Goal: Transaction & Acquisition: Purchase product/service

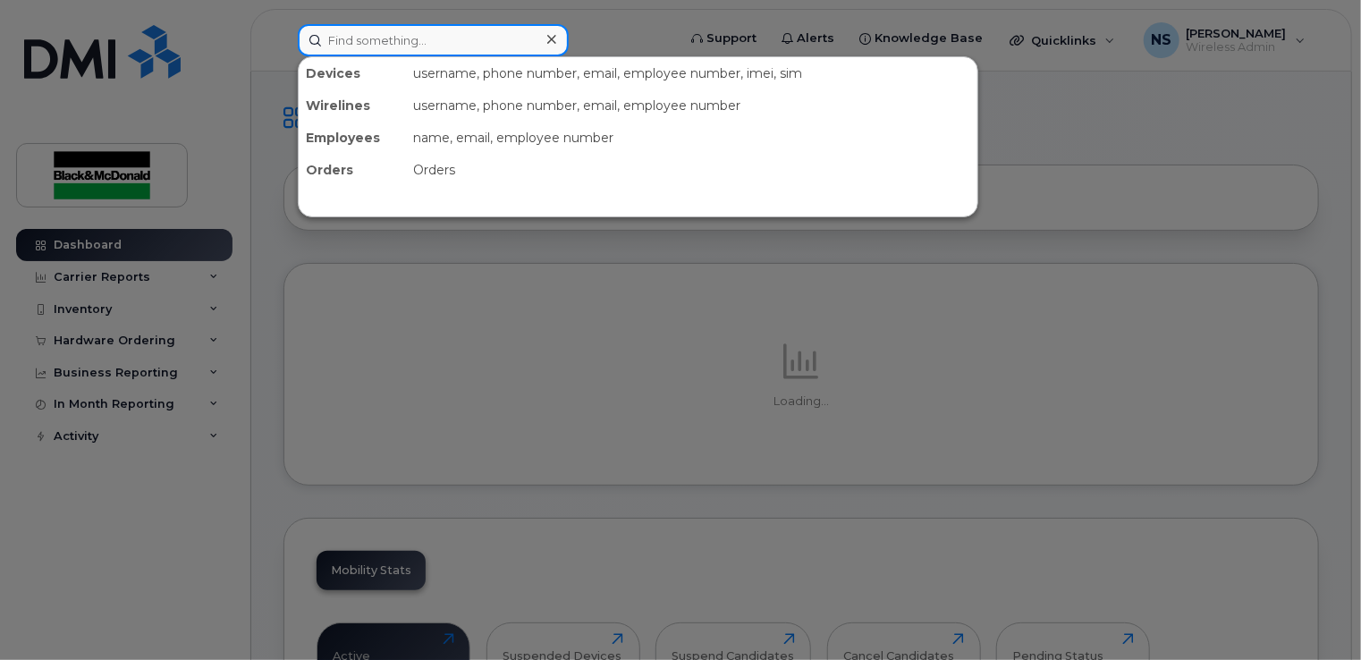
click at [426, 45] on input at bounding box center [433, 40] width 271 height 32
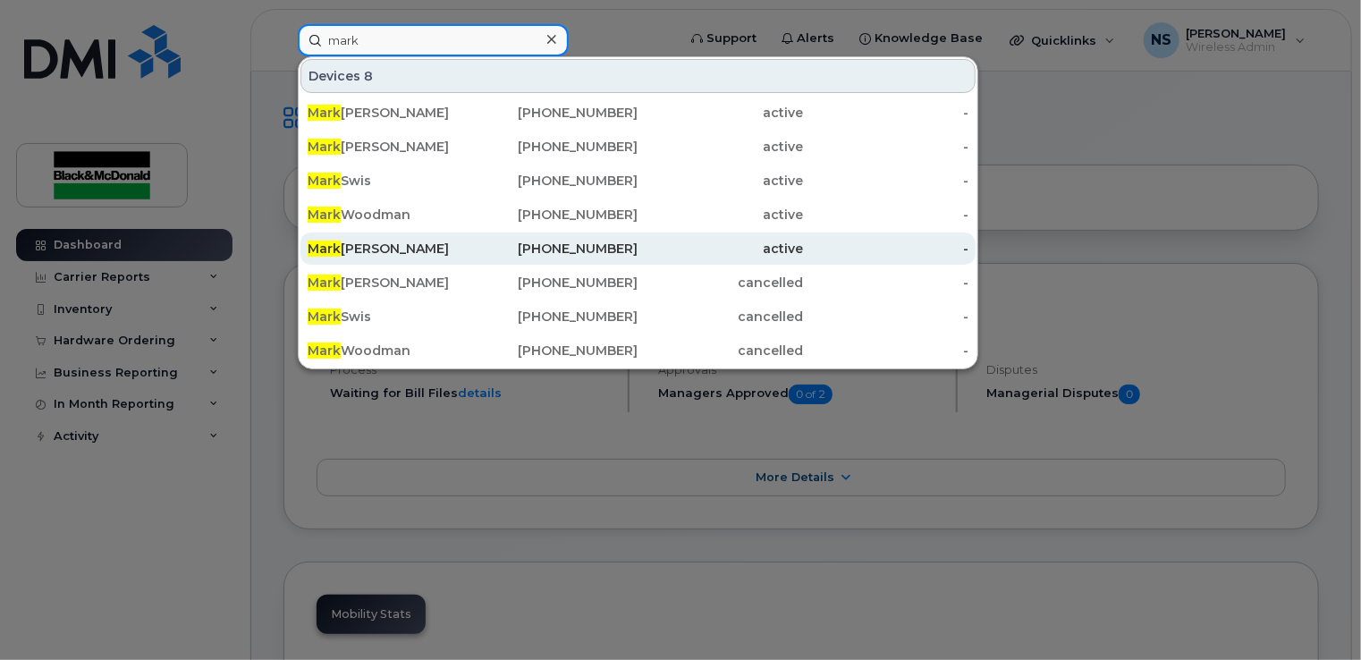
type input "mark"
click at [388, 251] on div "Mark Hopkins" at bounding box center [390, 249] width 165 height 18
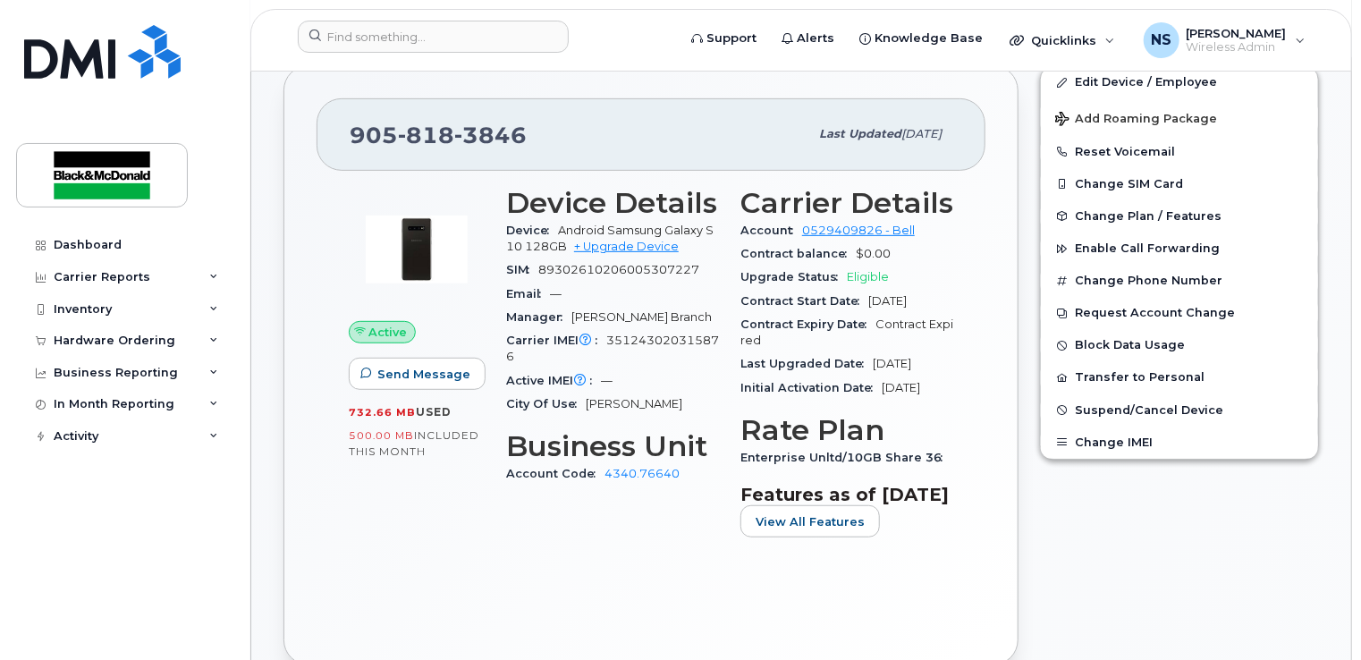
scroll to position [358, 0]
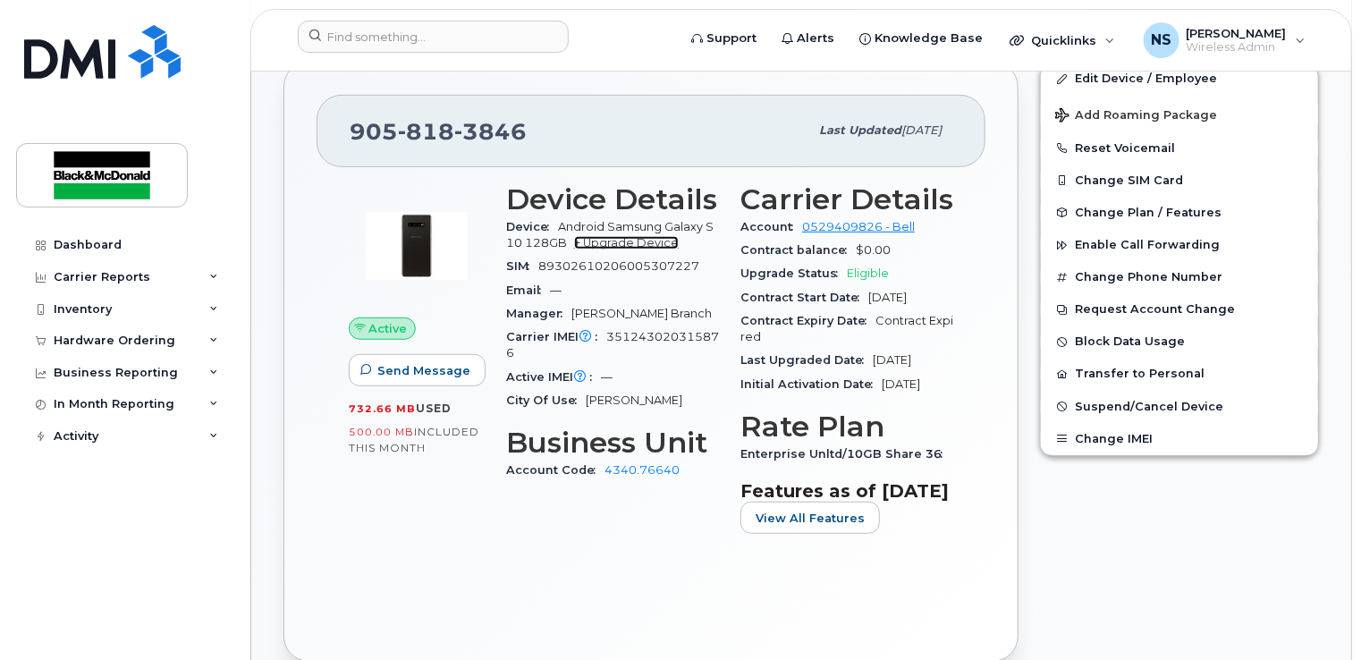
click at [657, 241] on link "+ Upgrade Device" at bounding box center [626, 242] width 105 height 13
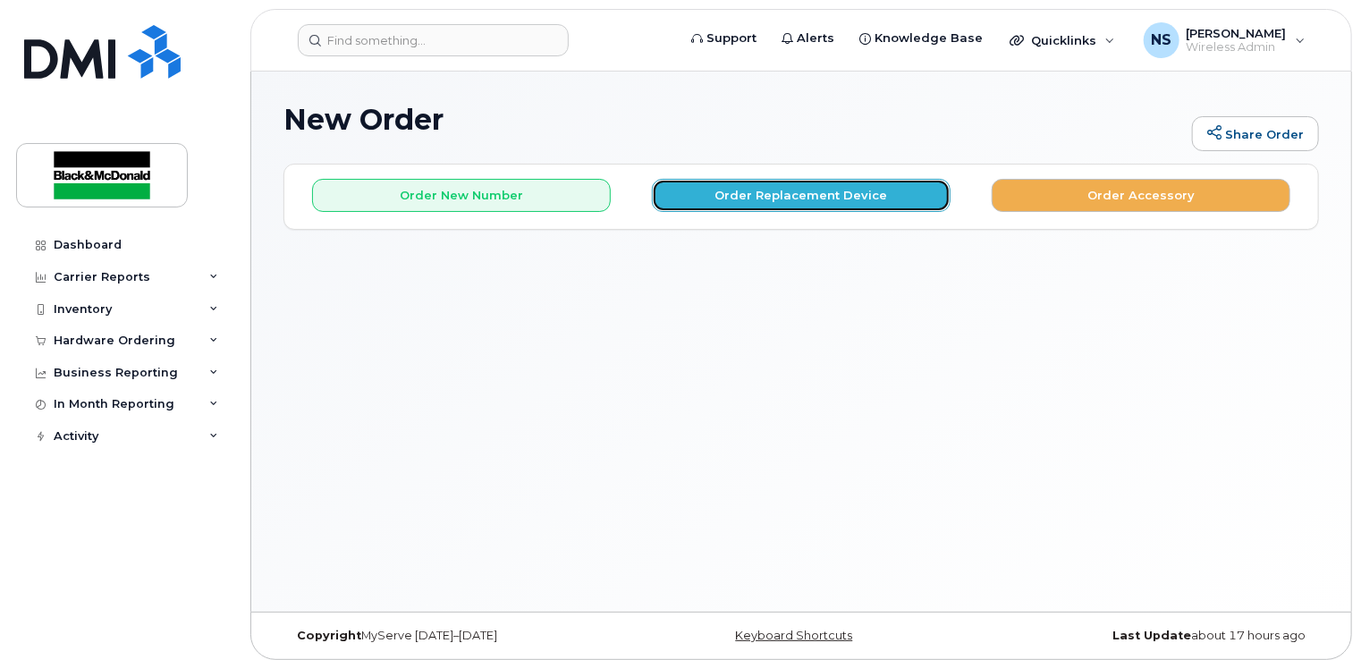
click at [708, 196] on button "Order Replacement Device" at bounding box center [801, 195] width 299 height 33
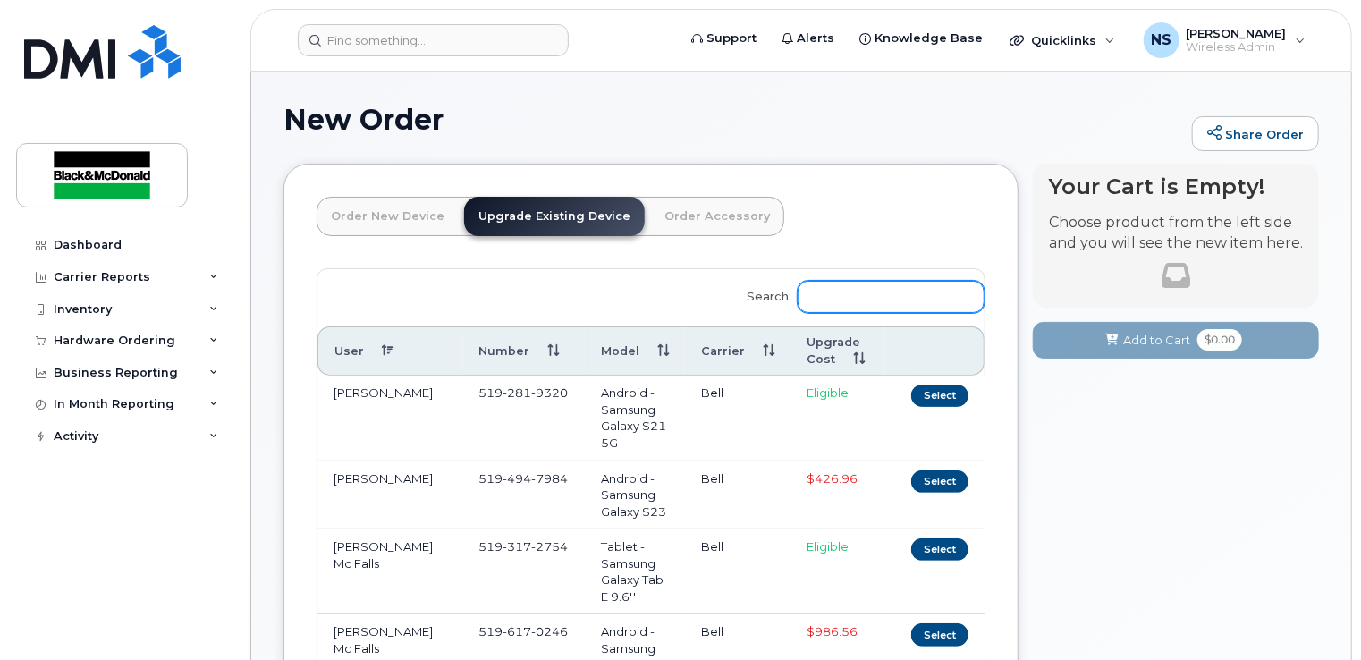
click at [837, 290] on input "Search:" at bounding box center [891, 297] width 187 height 32
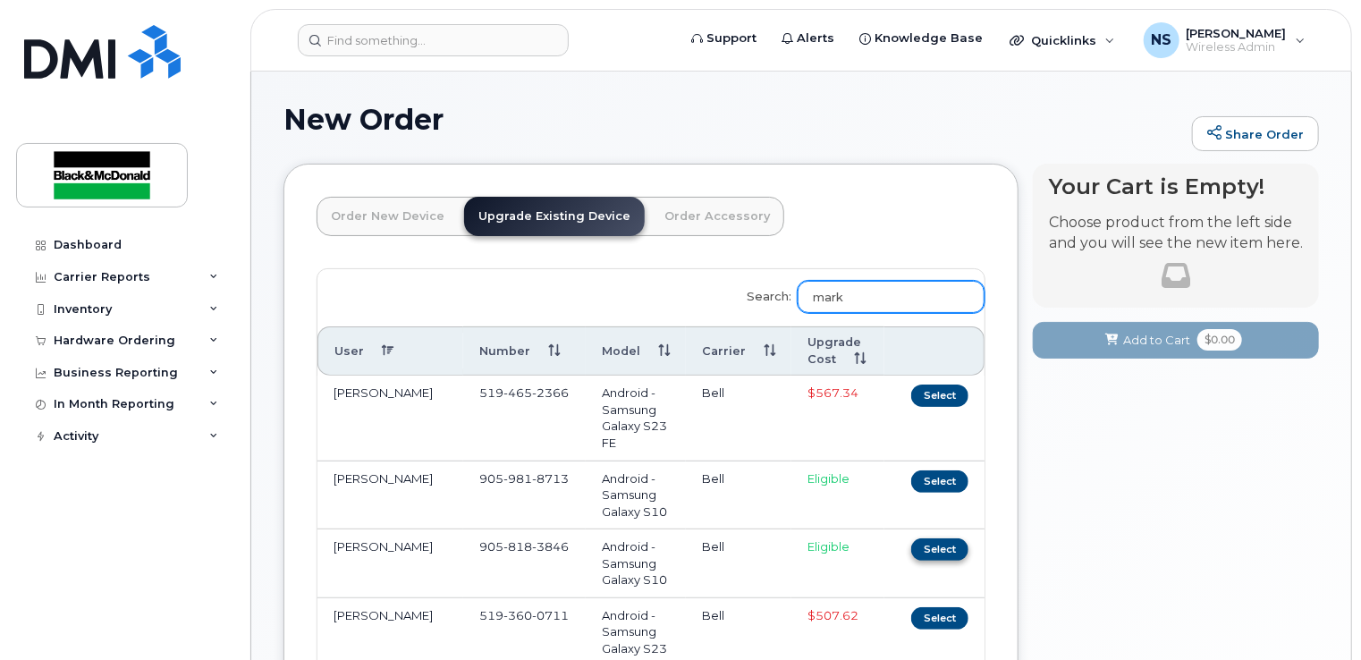
type input "mark"
click at [930, 550] on button "Select" at bounding box center [939, 549] width 57 height 22
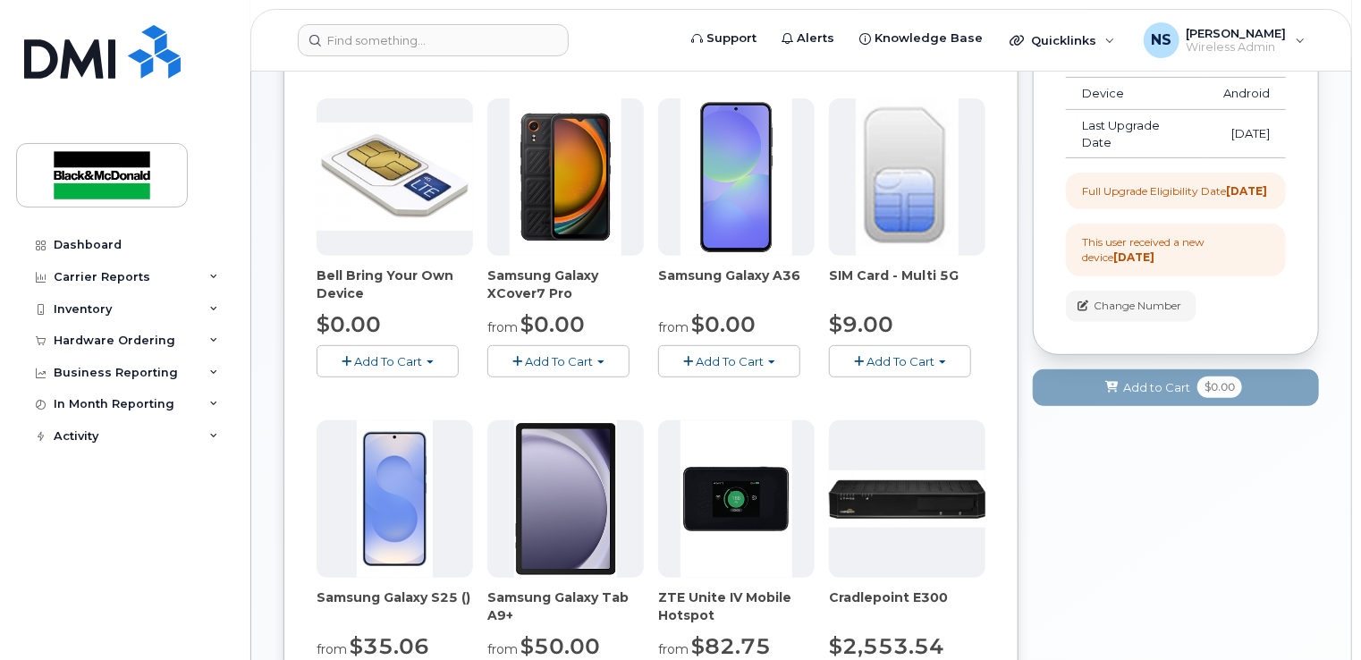
scroll to position [358, 0]
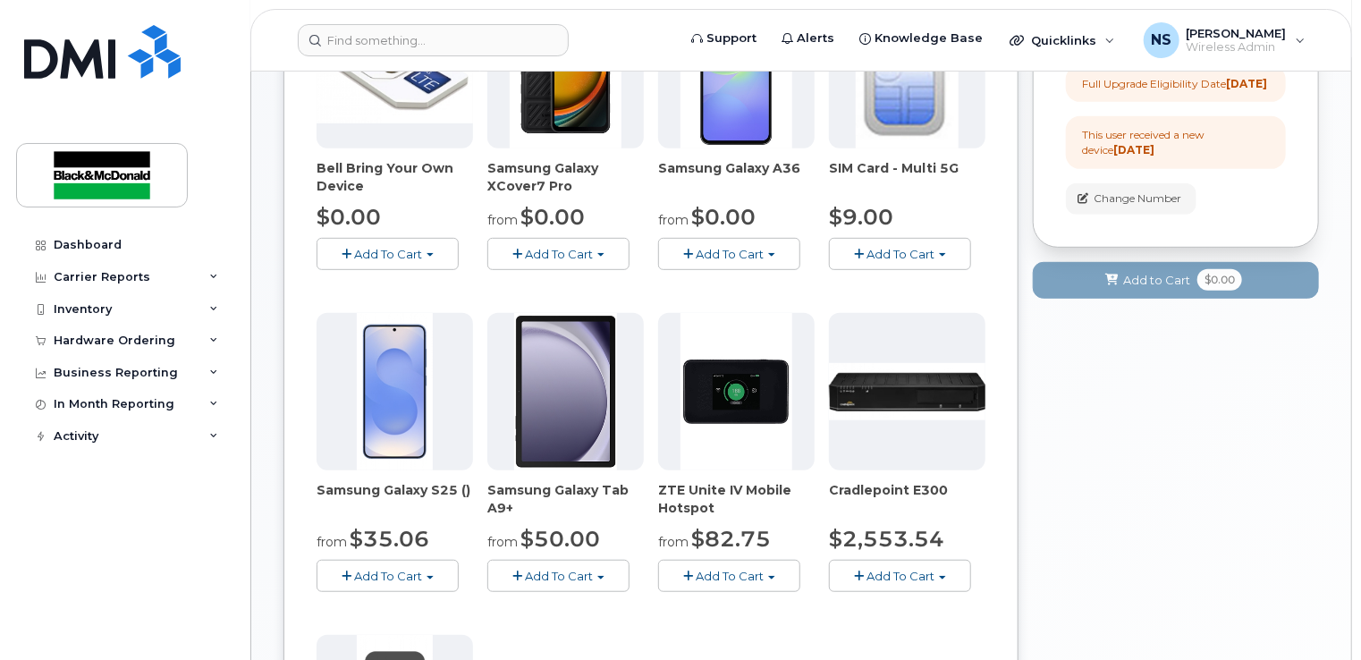
click at [386, 572] on span "Add To Cart" at bounding box center [388, 576] width 68 height 14
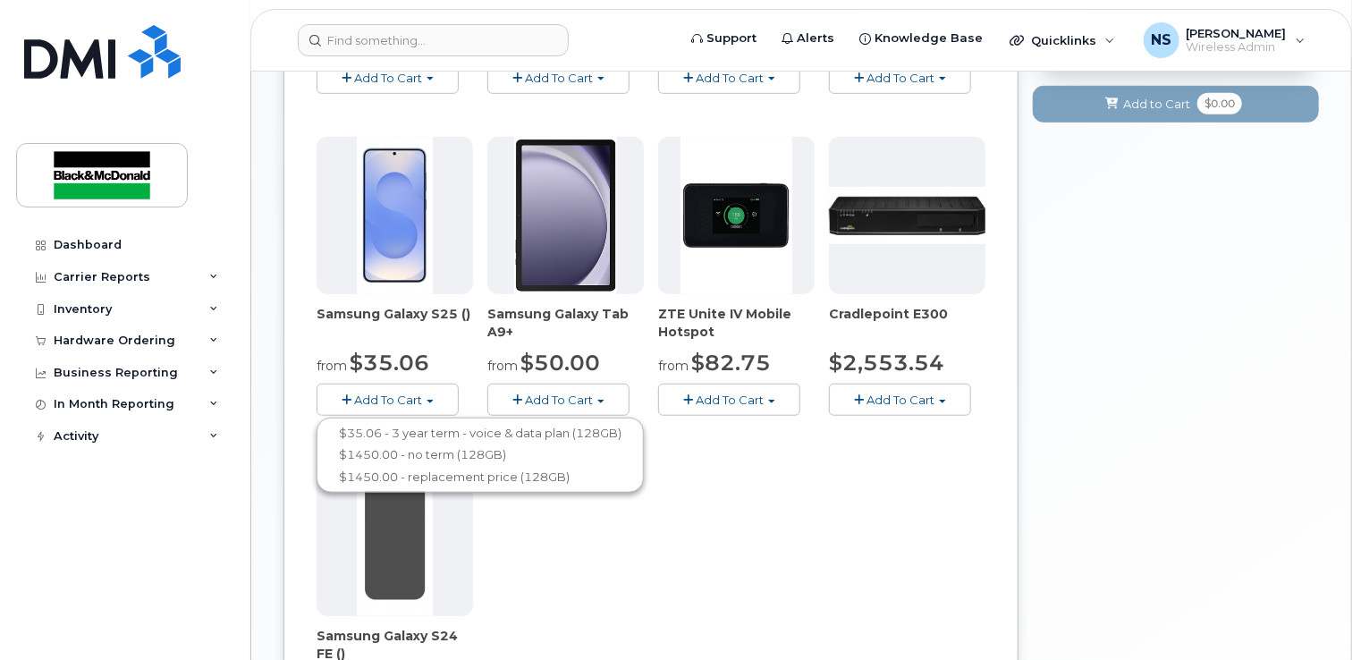
scroll to position [536, 0]
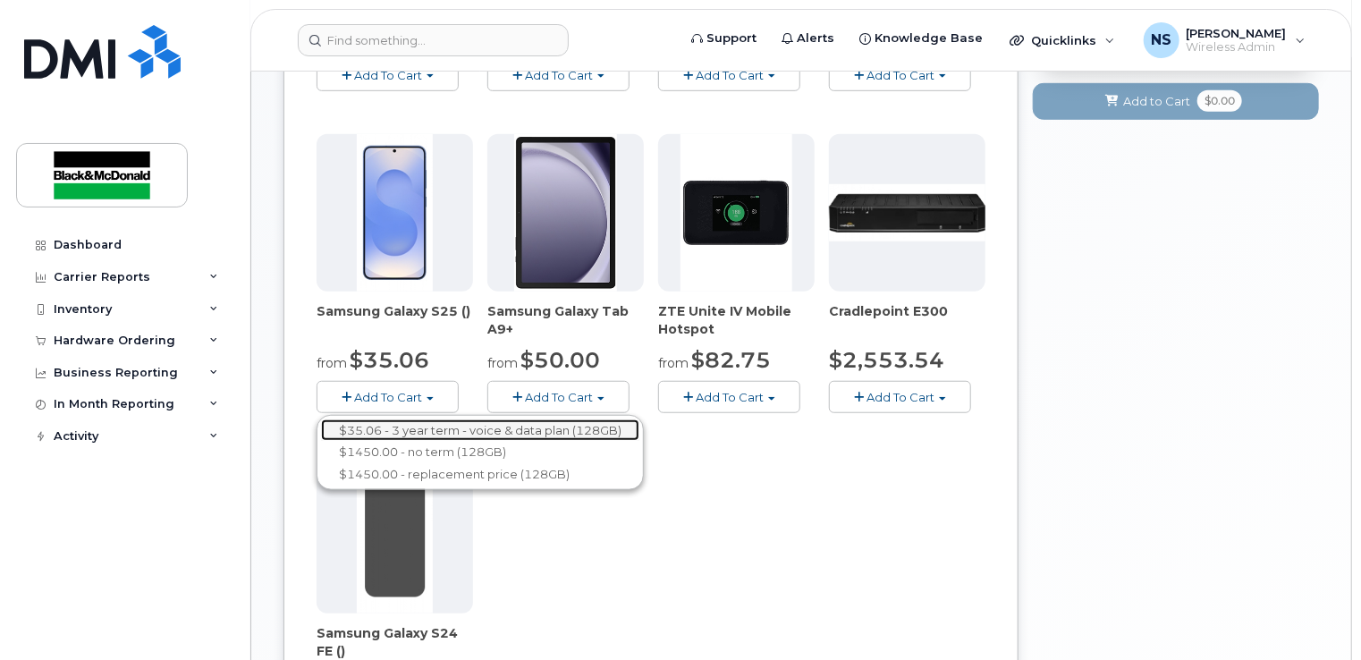
click at [383, 424] on link "$35.06 - 3 year term - voice & data plan (128GB)" at bounding box center [480, 430] width 318 height 22
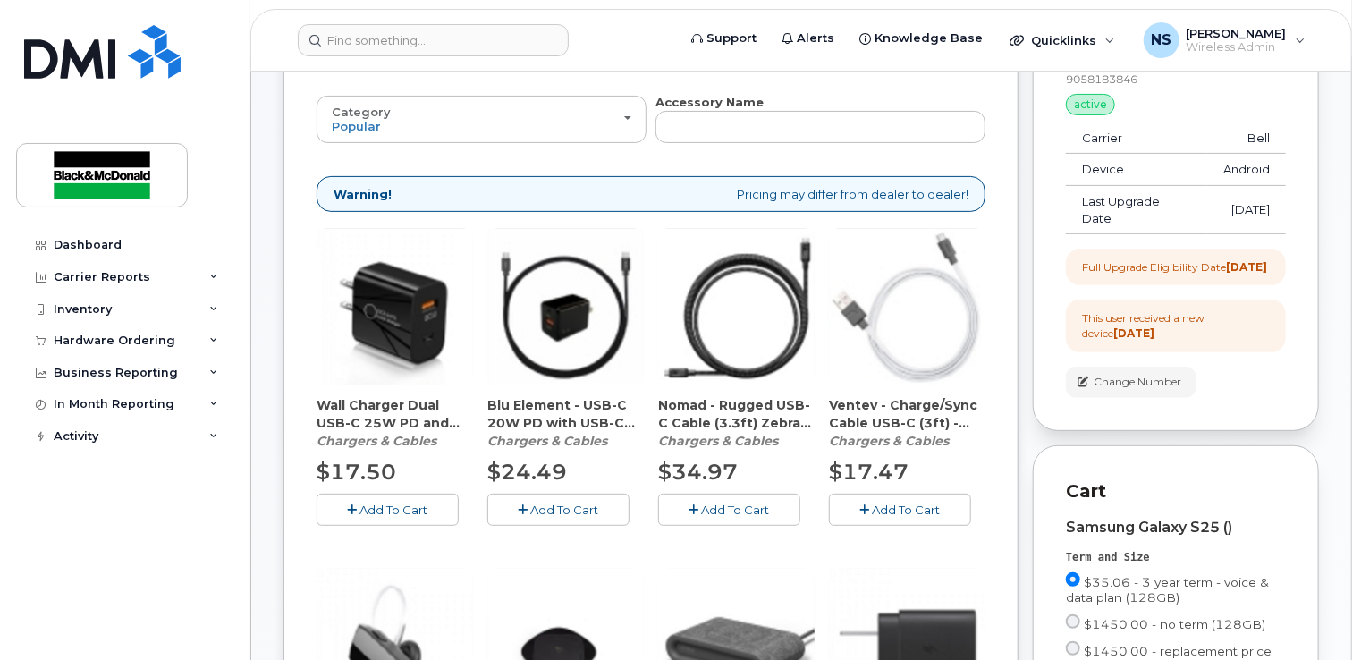
scroll to position [279, 0]
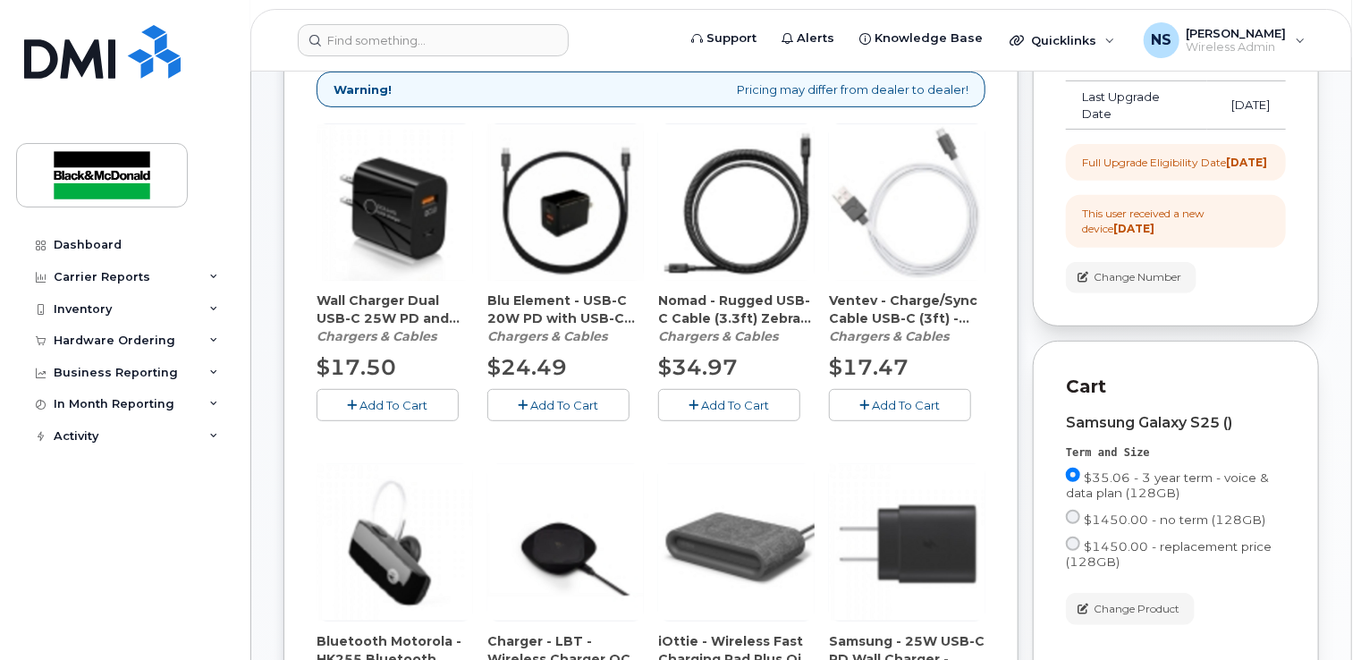
click at [542, 307] on span "Blu Element - USB-C 20W PD with USB-C Cable 4ft Wall Charger - Black (CAHCPZ000…" at bounding box center [565, 309] width 156 height 36
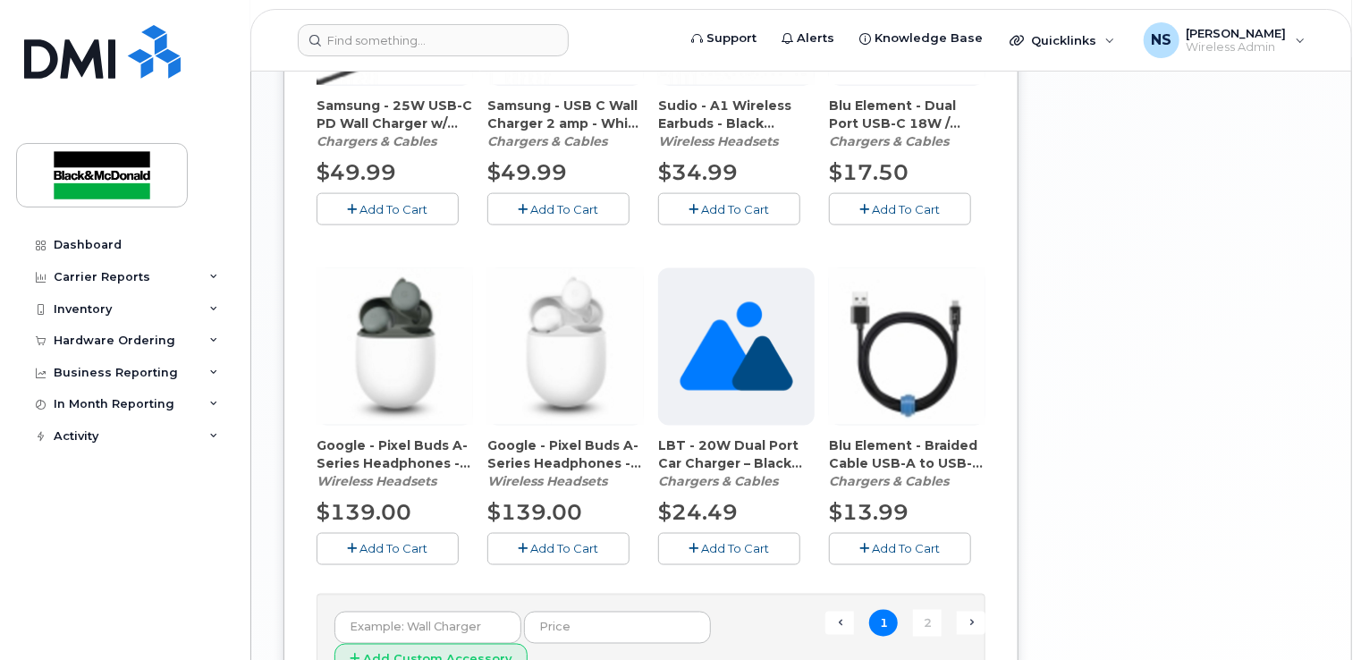
scroll to position [1352, 0]
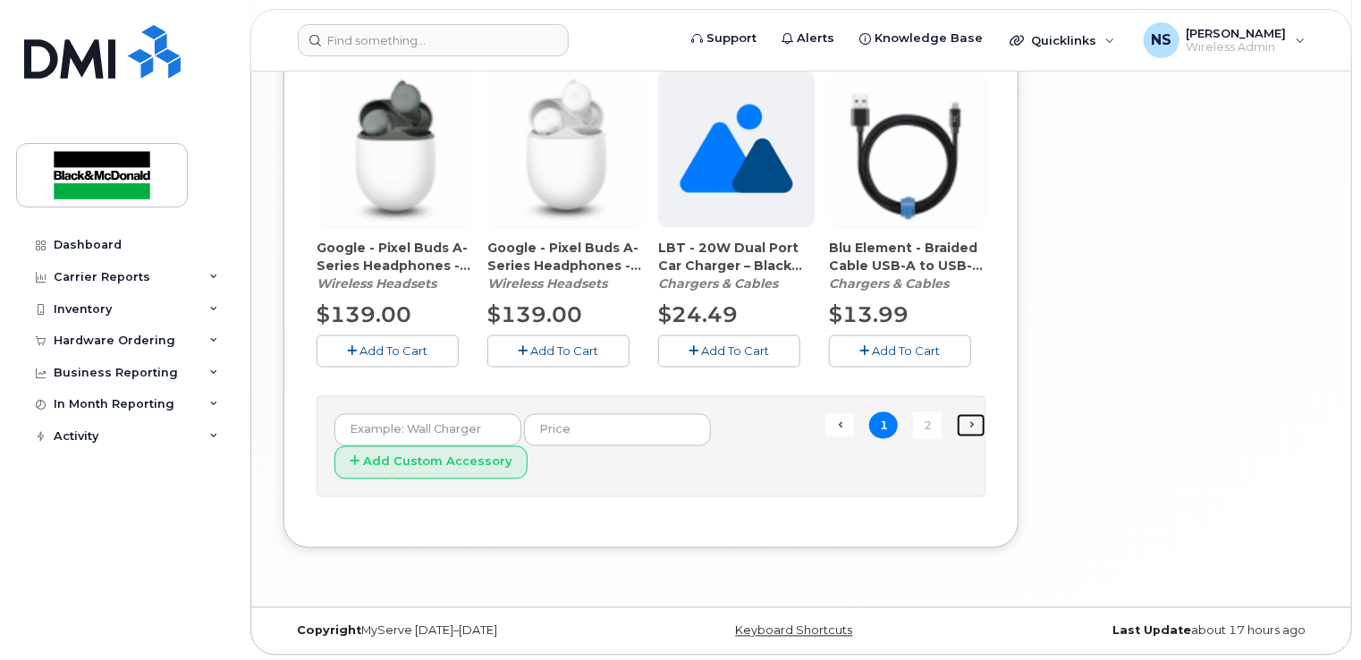
click at [977, 427] on link "Next →" at bounding box center [971, 425] width 29 height 23
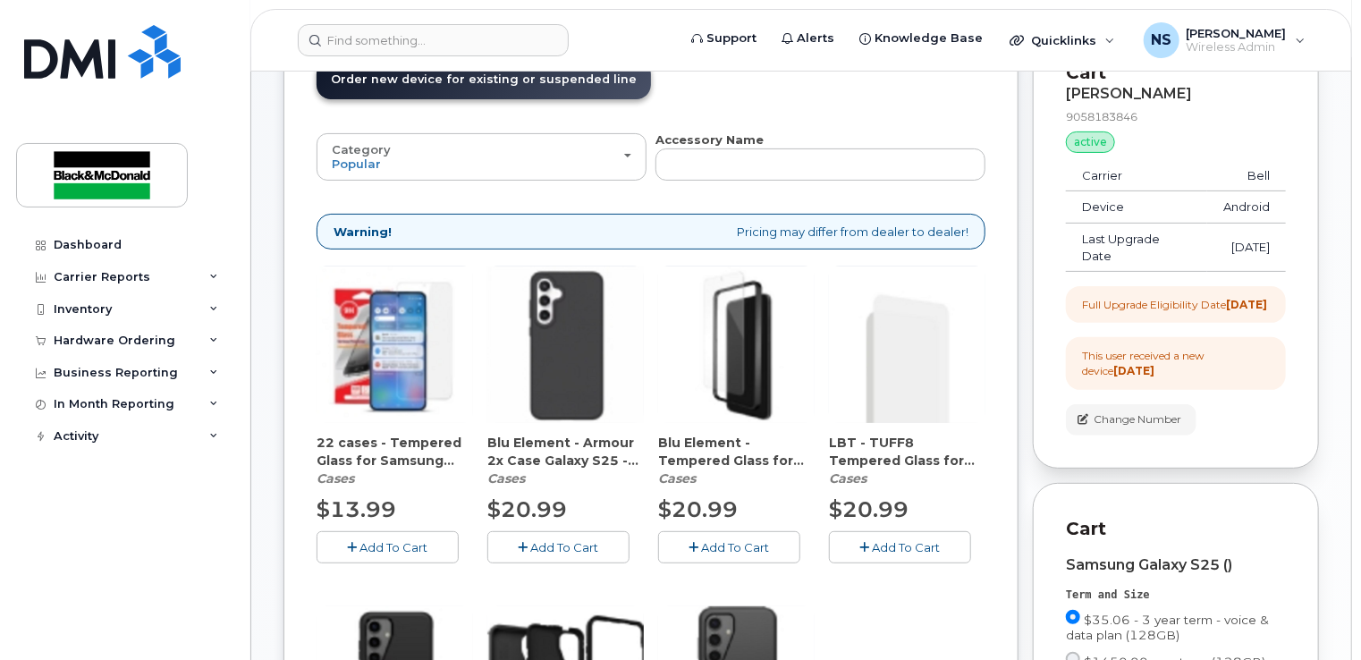
scroll to position [268, 0]
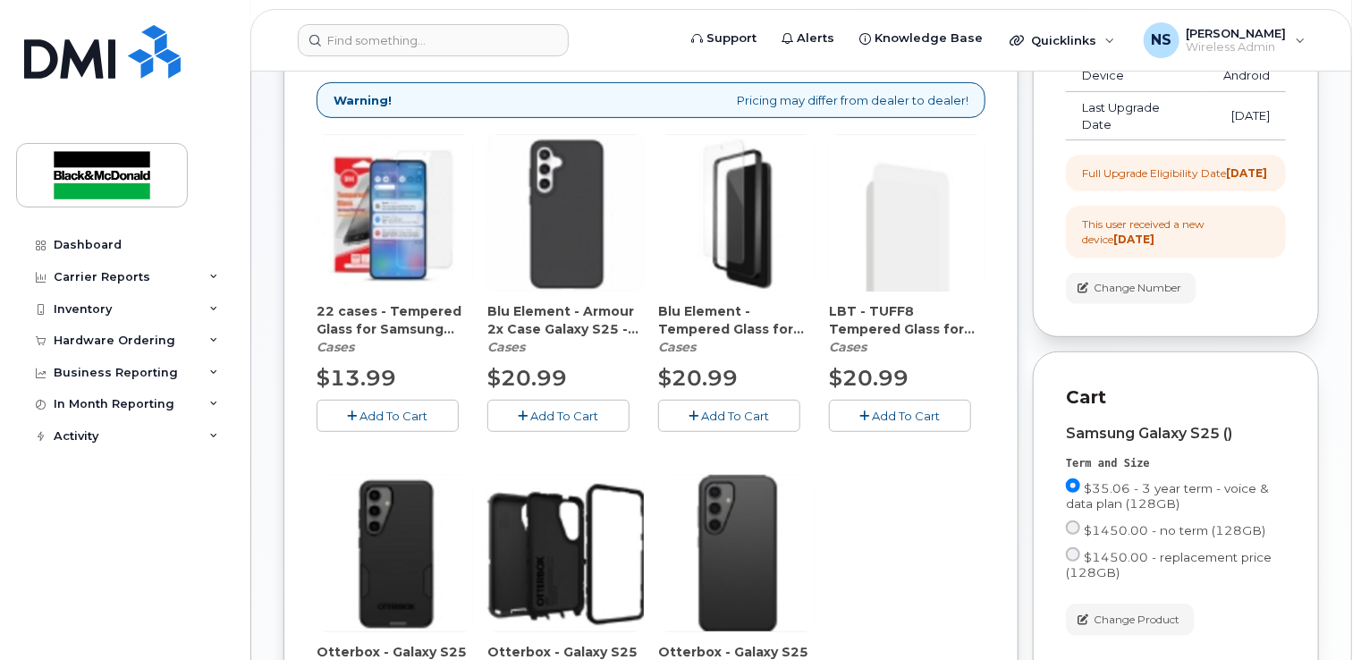
click at [562, 417] on span "Add To Cart" at bounding box center [565, 416] width 68 height 14
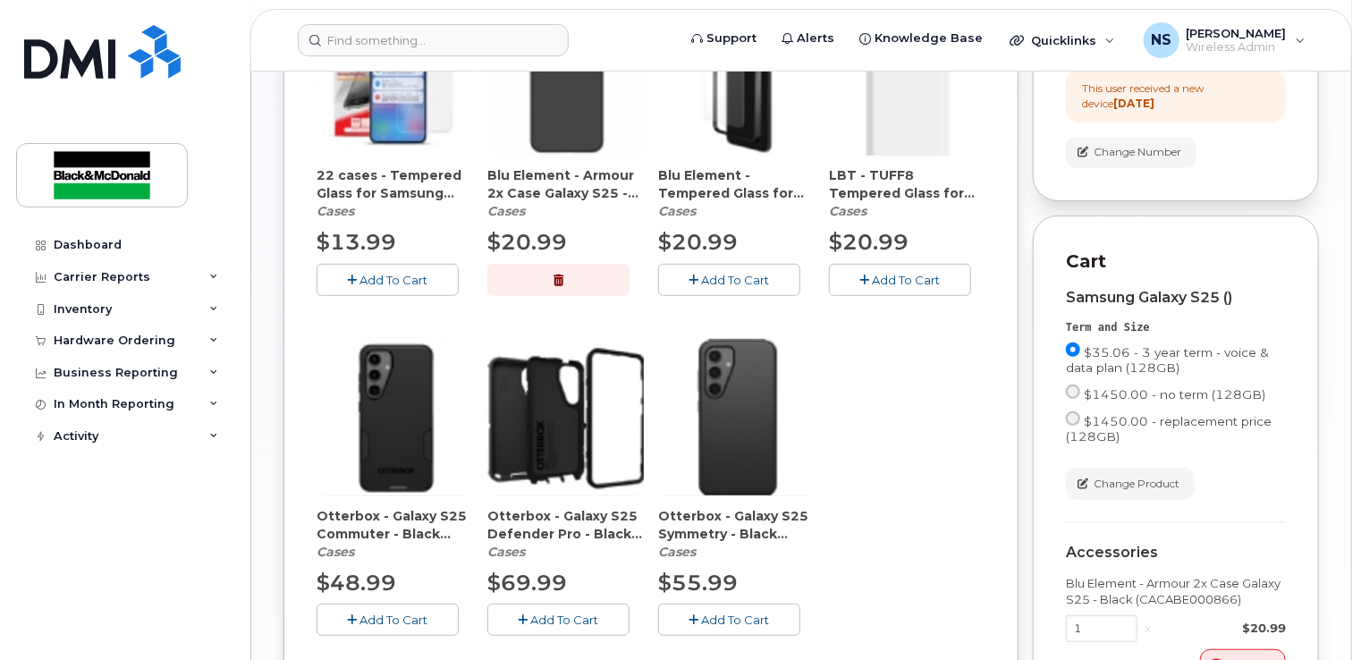
scroll to position [672, 0]
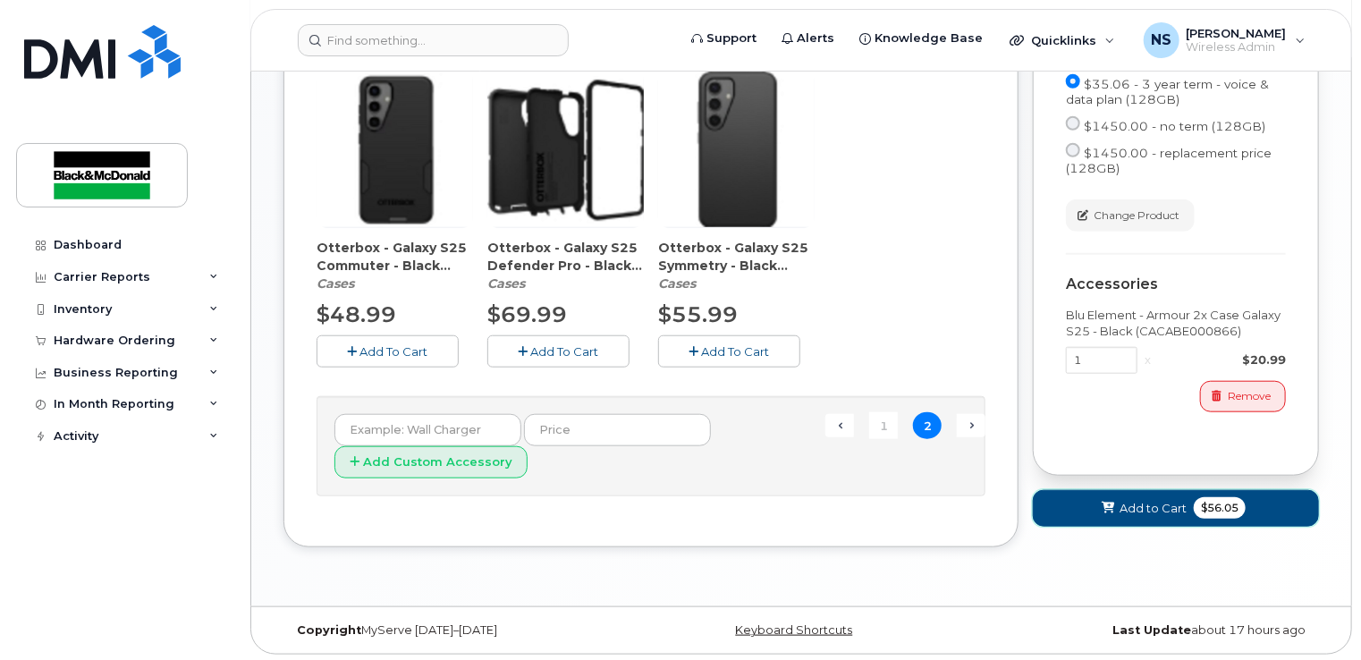
click at [1166, 517] on span "Add to Cart" at bounding box center [1152, 508] width 67 height 17
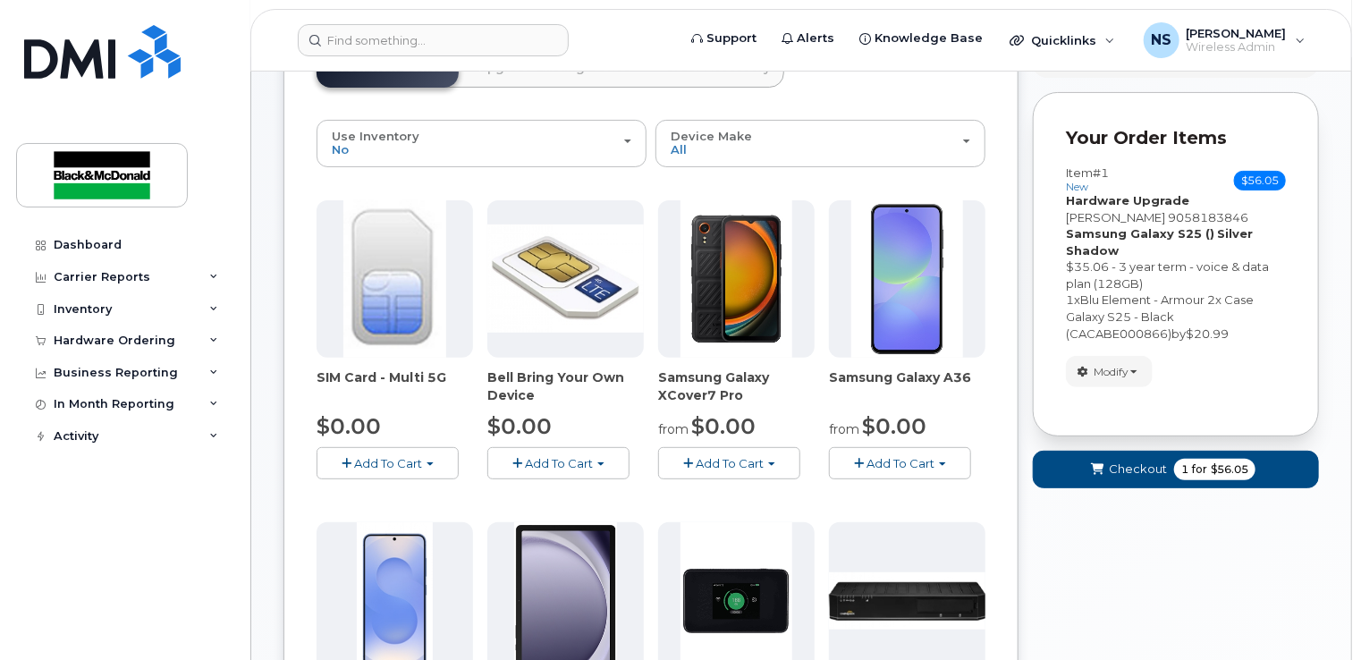
scroll to position [0, 0]
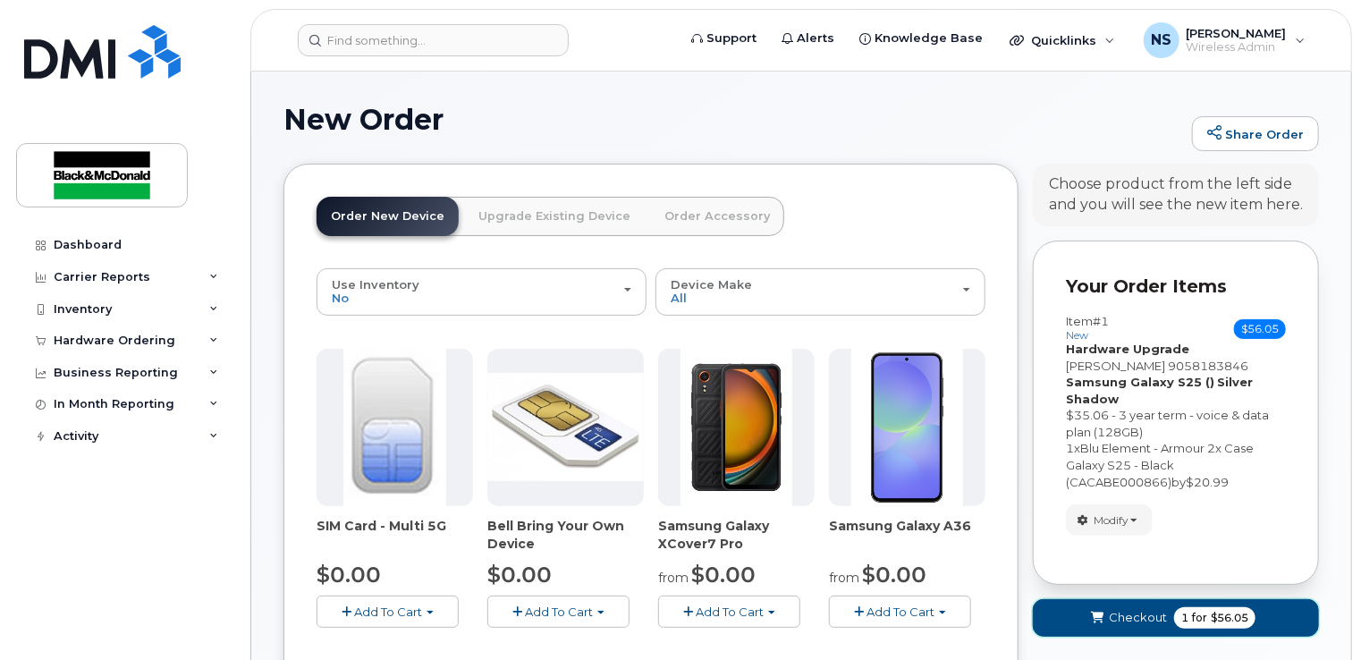
click at [1152, 621] on span "Checkout" at bounding box center [1138, 617] width 58 height 17
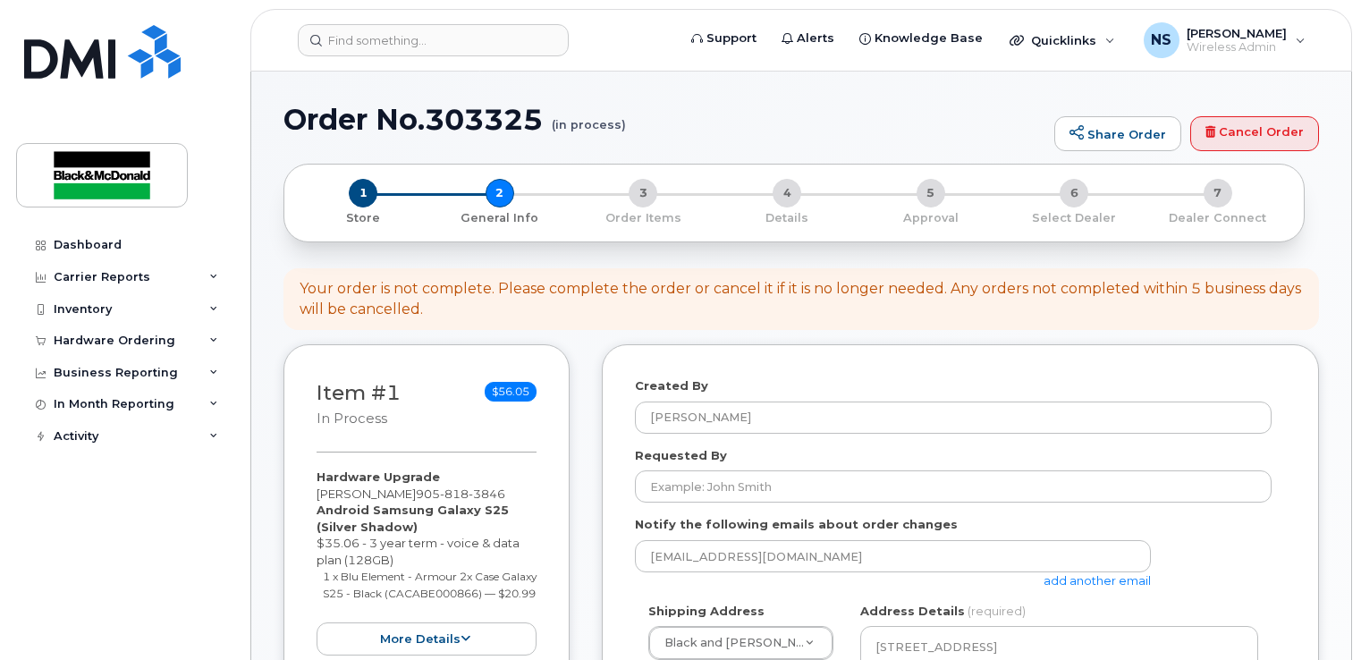
select select
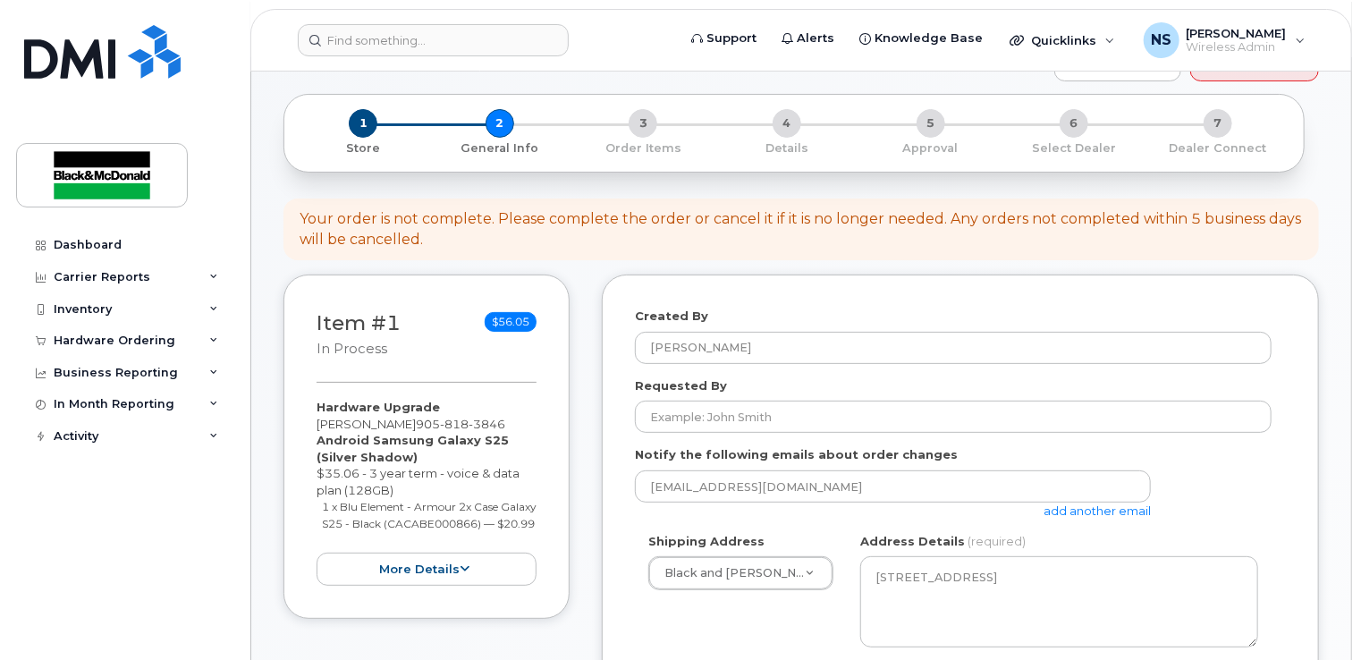
scroll to position [268, 0]
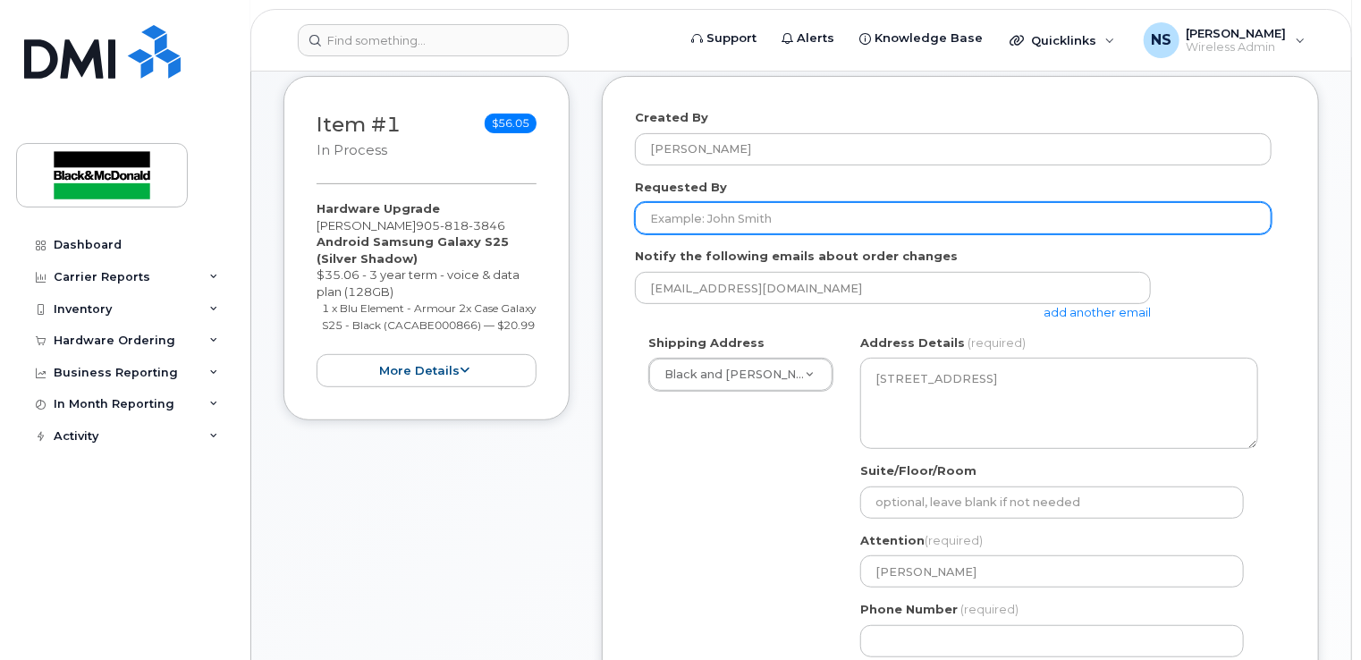
click at [705, 222] on input "Requested By" at bounding box center [953, 218] width 637 height 32
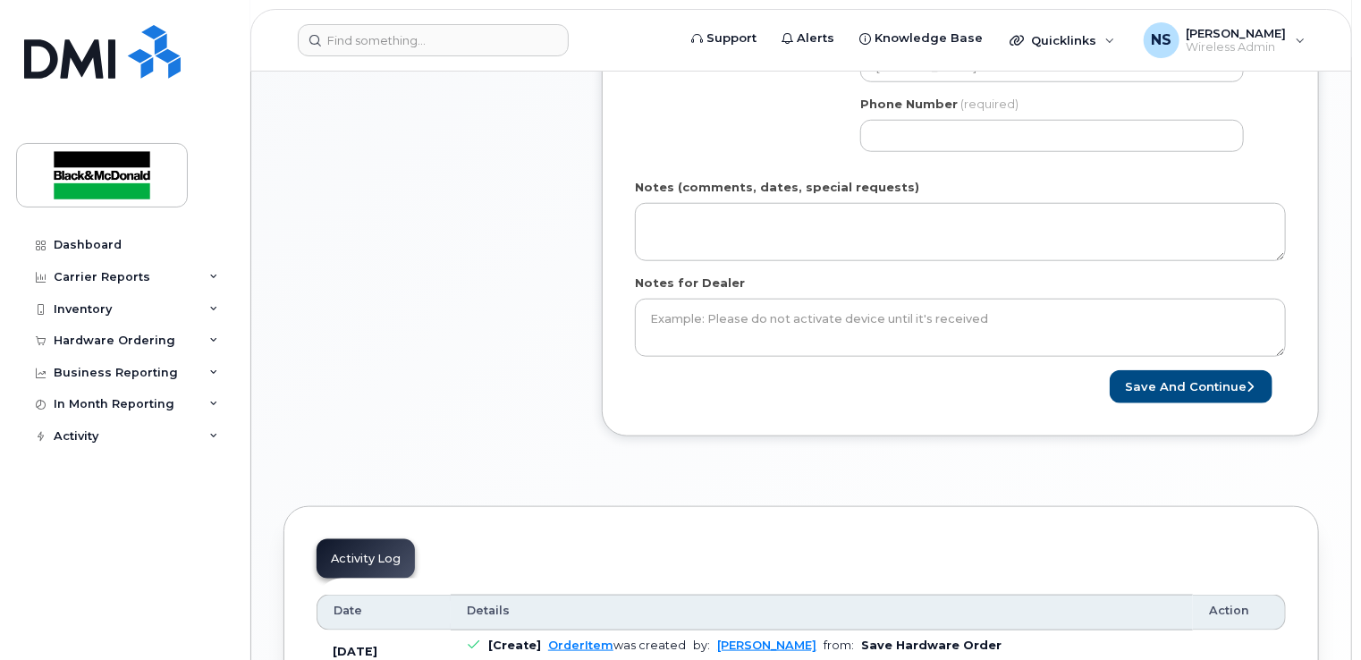
scroll to position [894, 0]
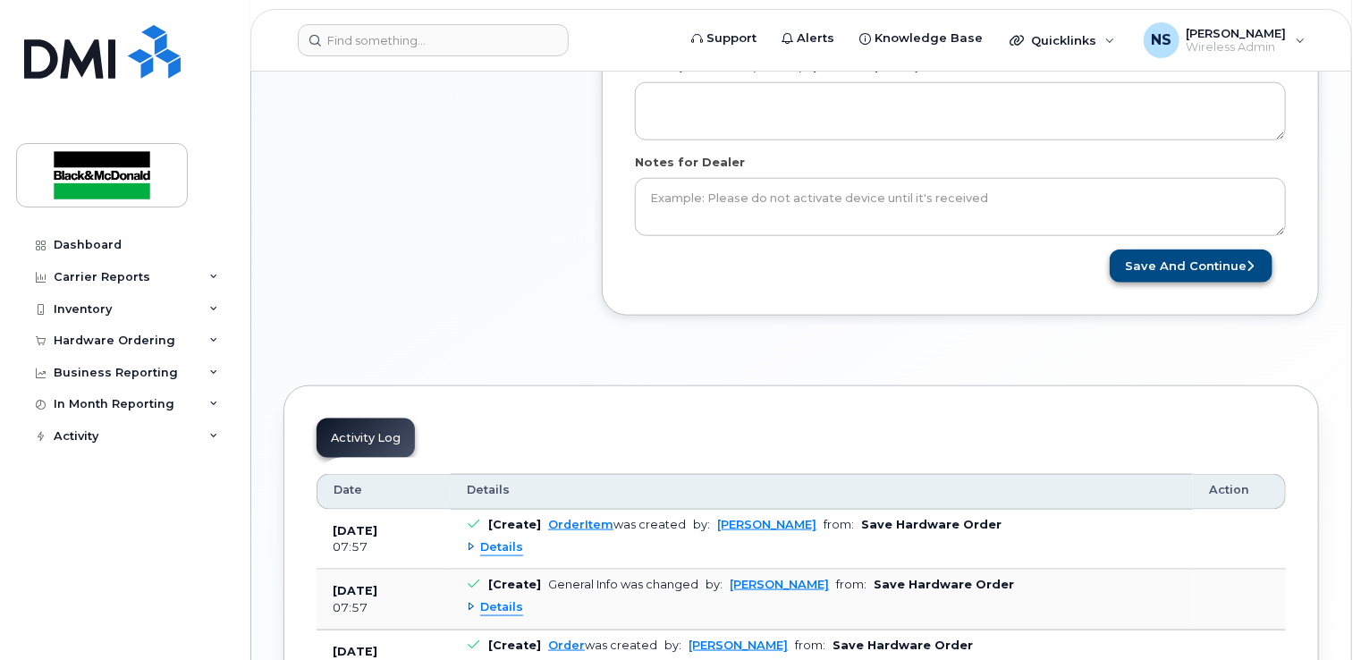
type input "Kyle Heywood"
click at [1187, 265] on button "Save and Continue" at bounding box center [1191, 265] width 163 height 33
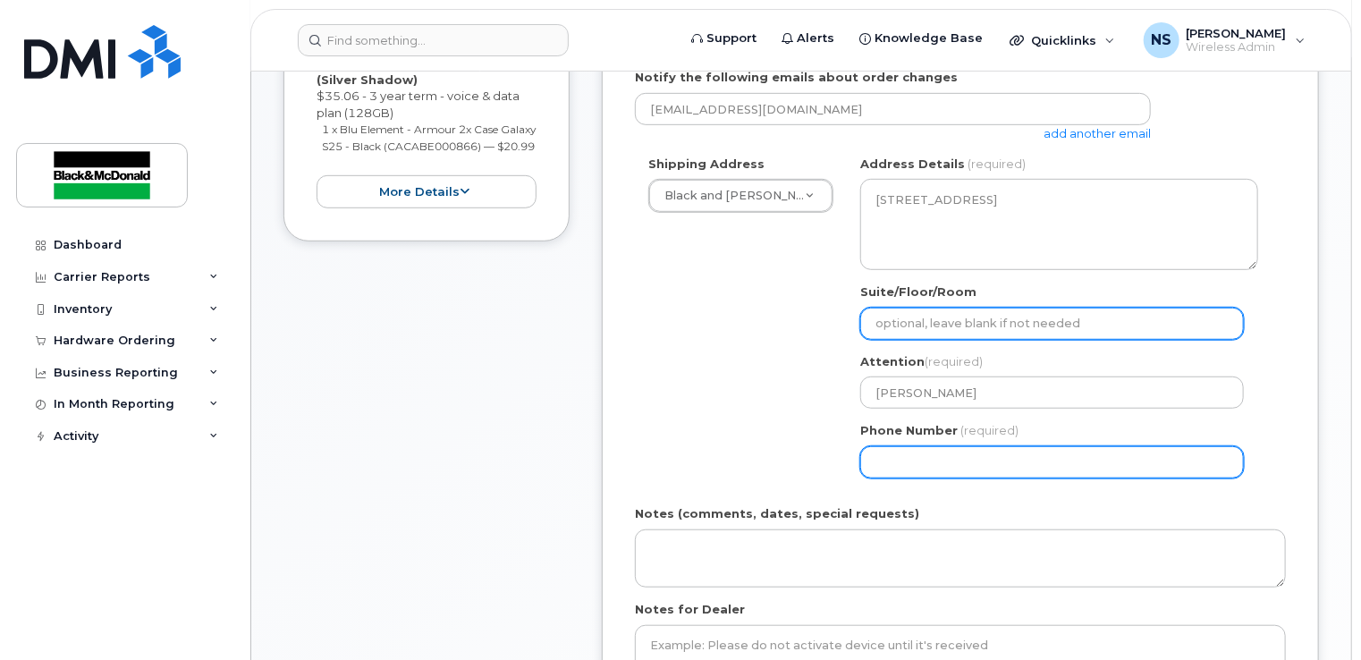
scroll to position [444, 0]
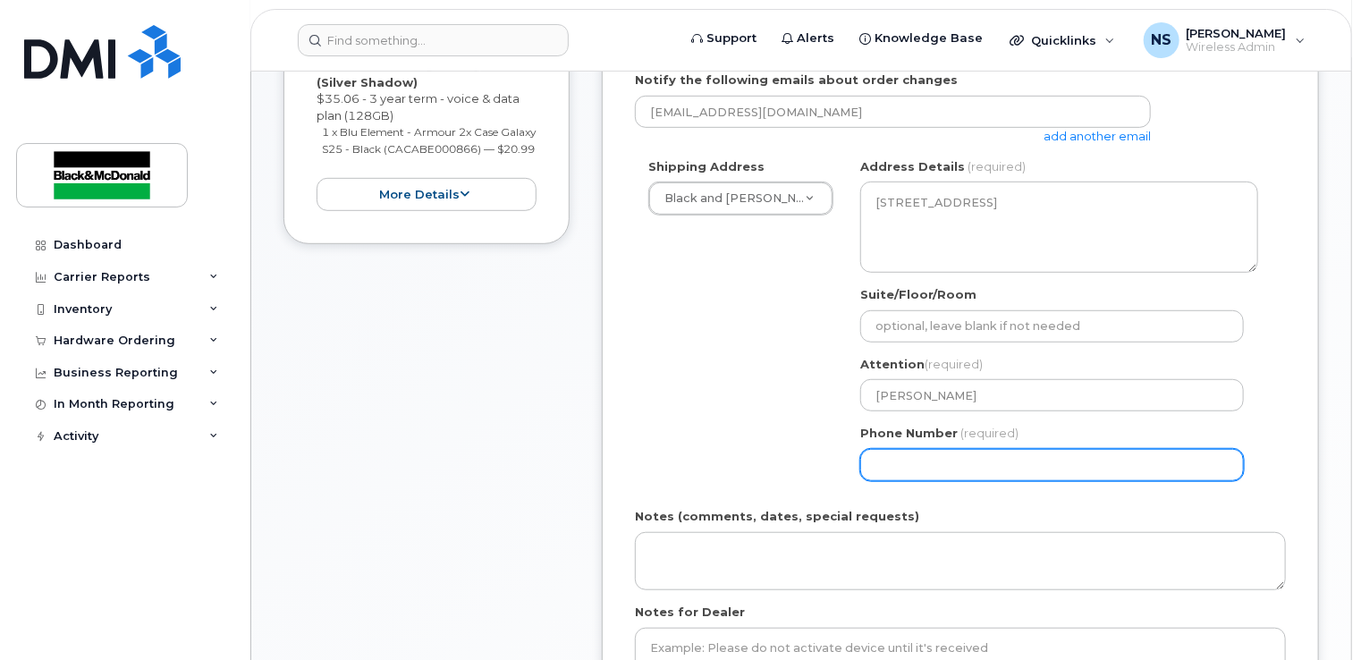
click at [1028, 459] on input "Phone Number" at bounding box center [1052, 465] width 384 height 32
select select
type input "2"
type input "416333034"
select select
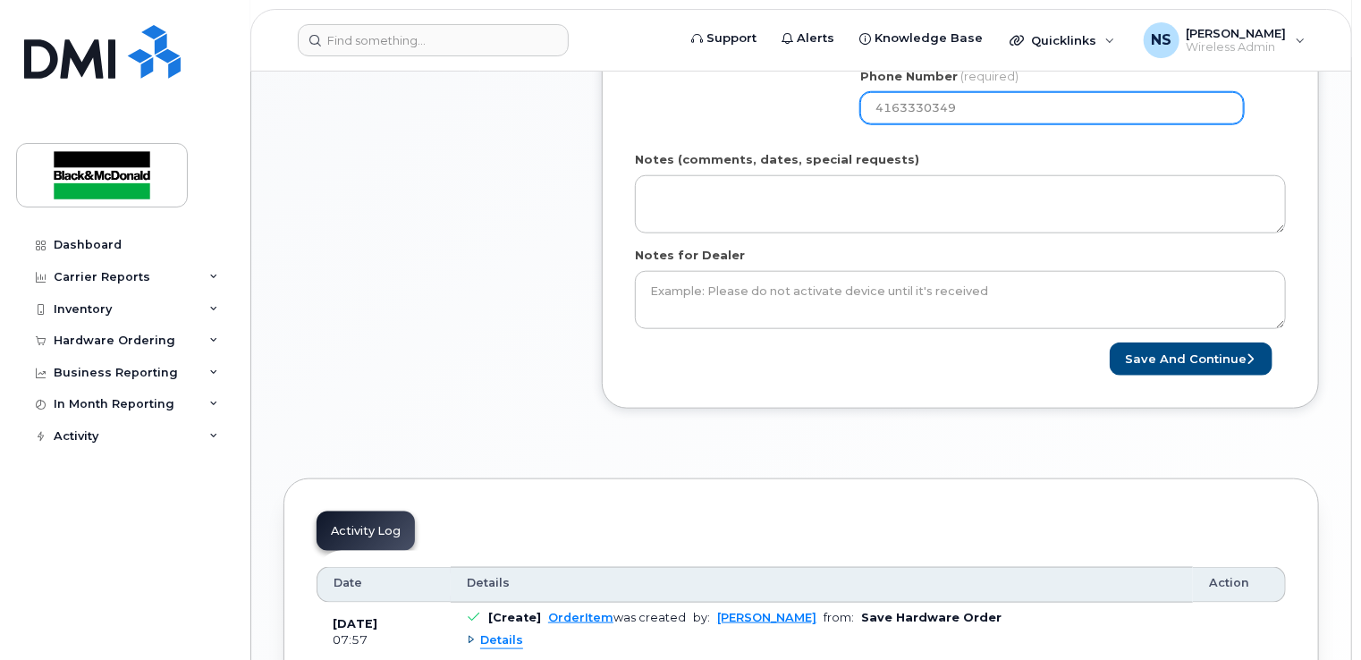
scroll to position [802, 0]
type input "4163330349"
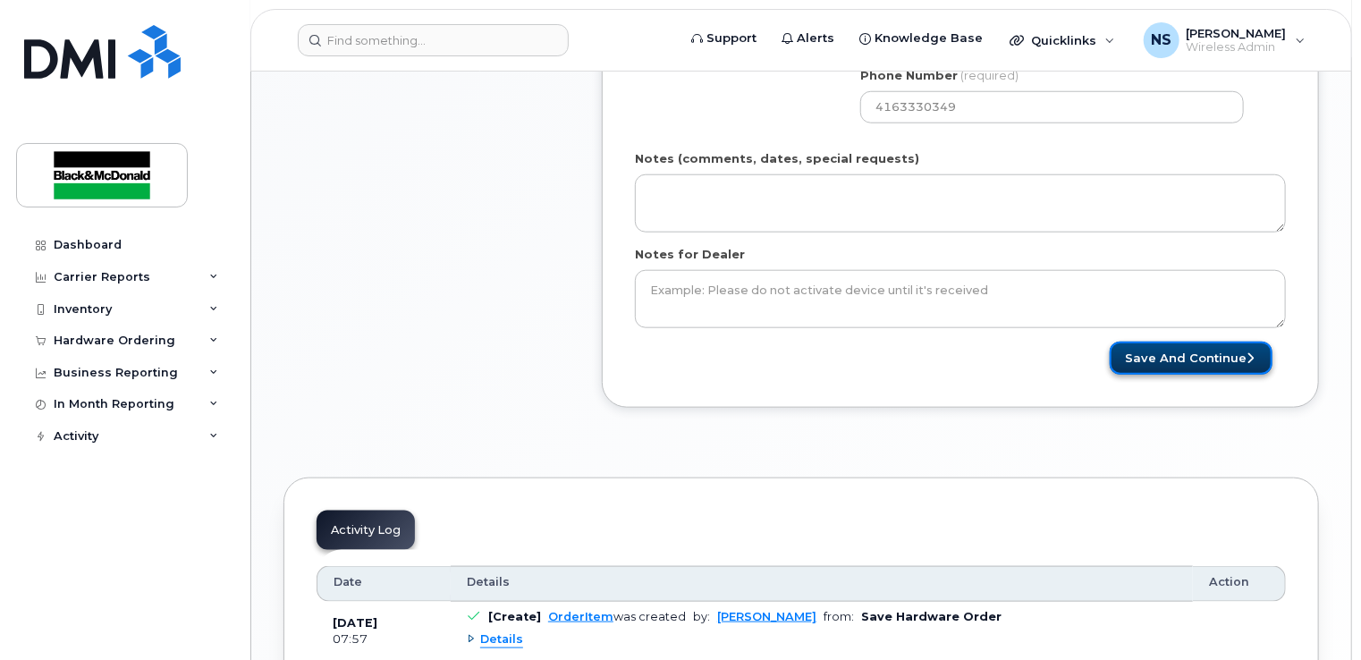
click at [1170, 356] on button "Save and Continue" at bounding box center [1191, 358] width 163 height 33
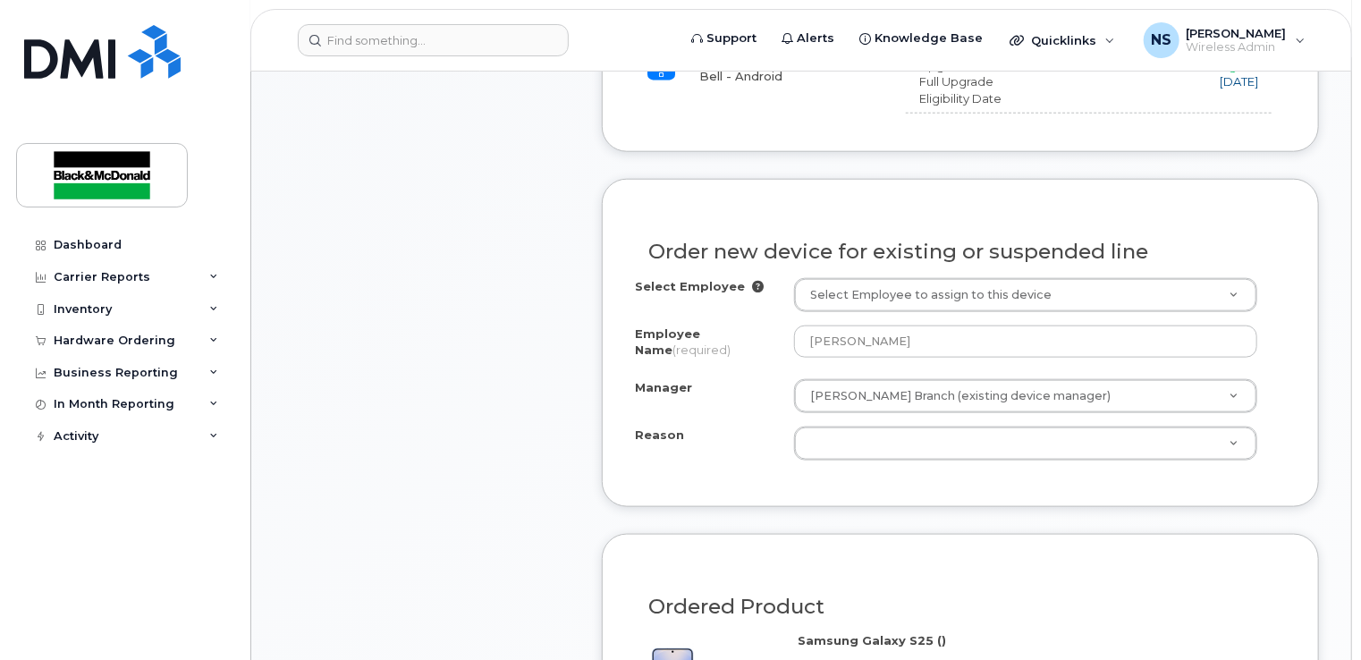
scroll to position [894, 0]
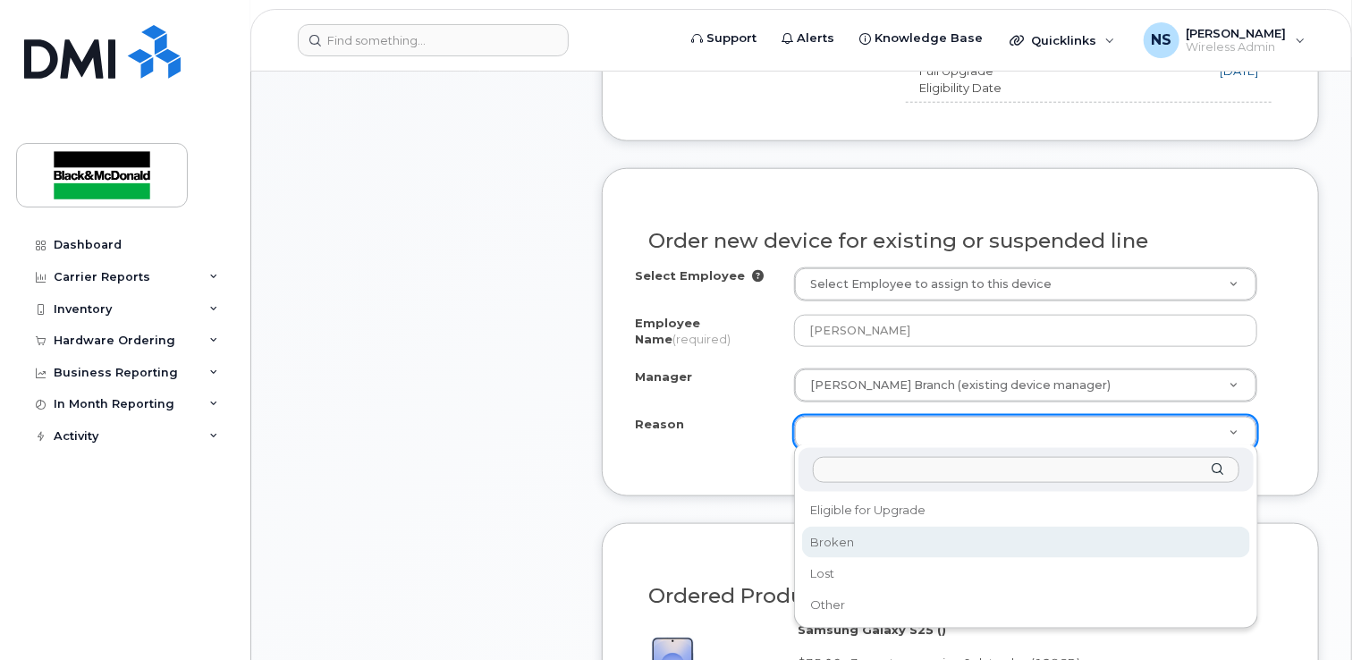
select select "broken"
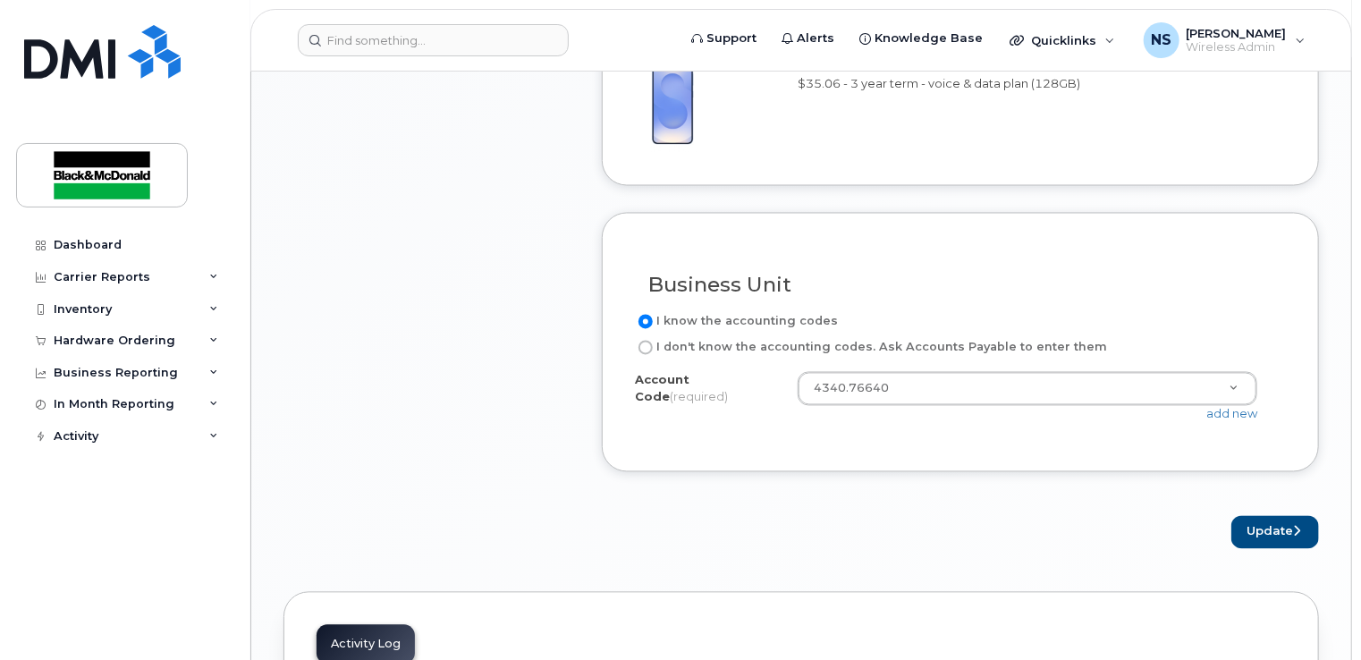
scroll to position [1609, 0]
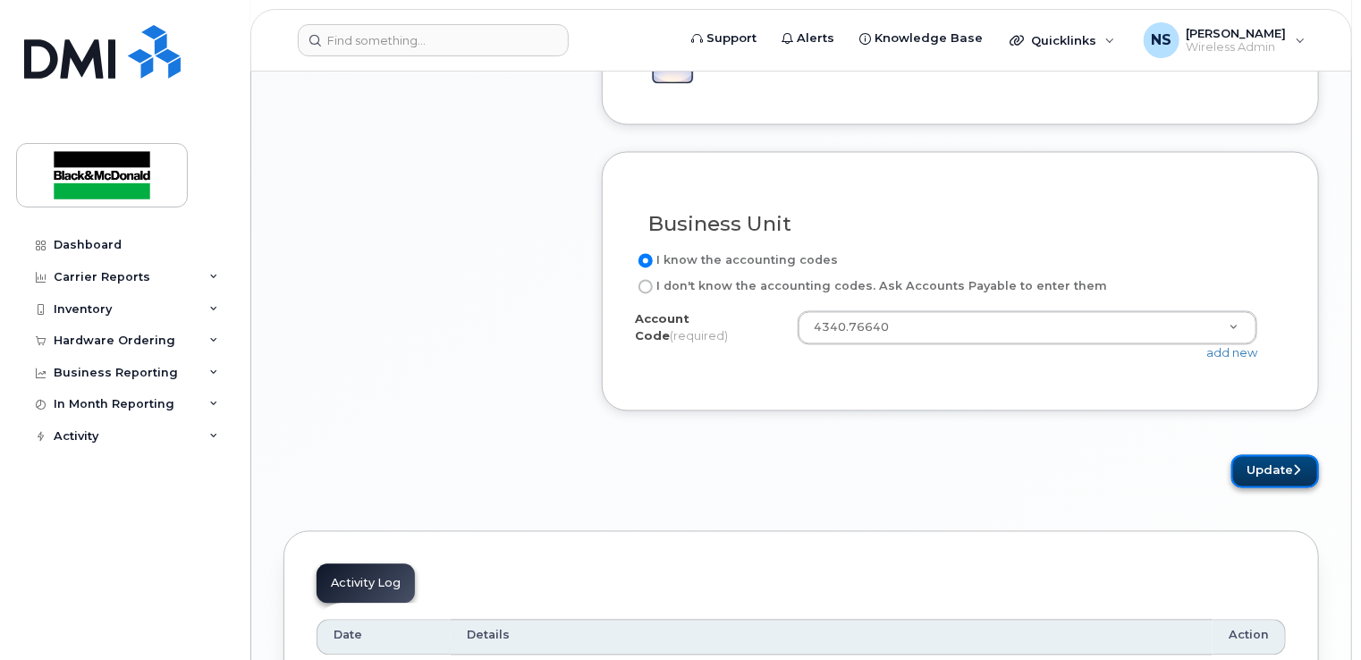
click at [1273, 469] on button "Update" at bounding box center [1275, 471] width 88 height 33
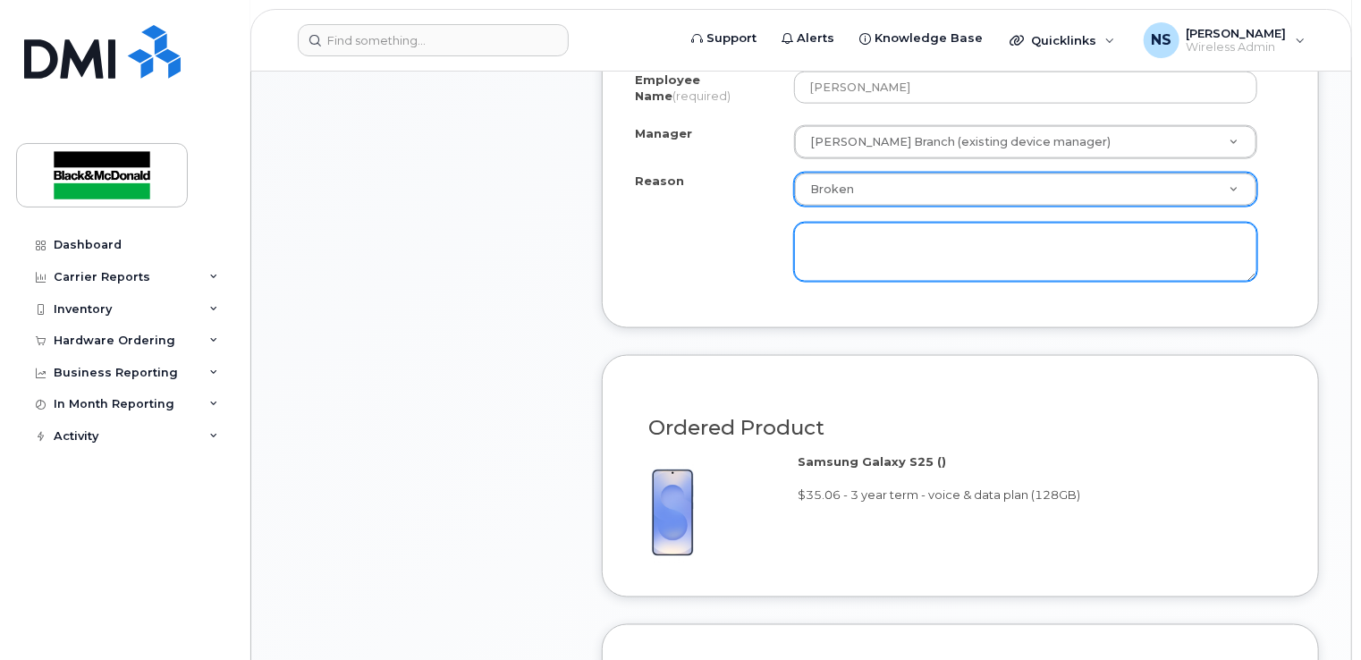
scroll to position [999, 0]
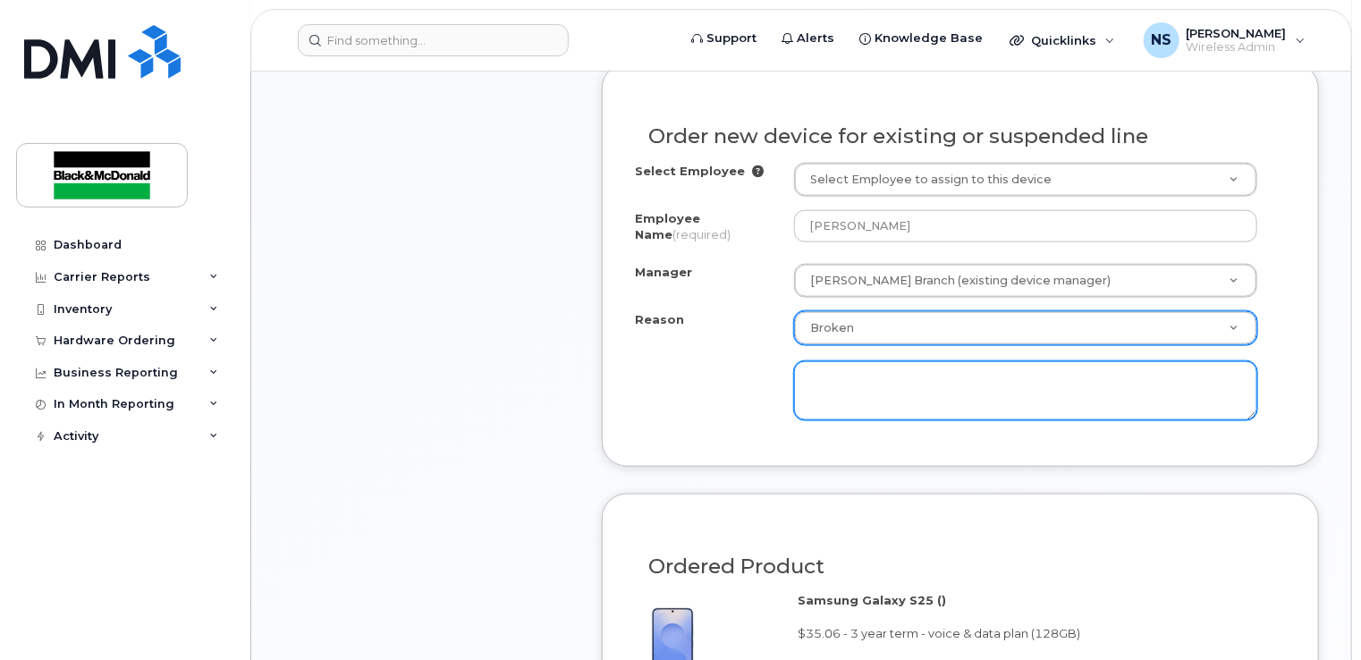
click at [943, 383] on textarea at bounding box center [1025, 390] width 463 height 59
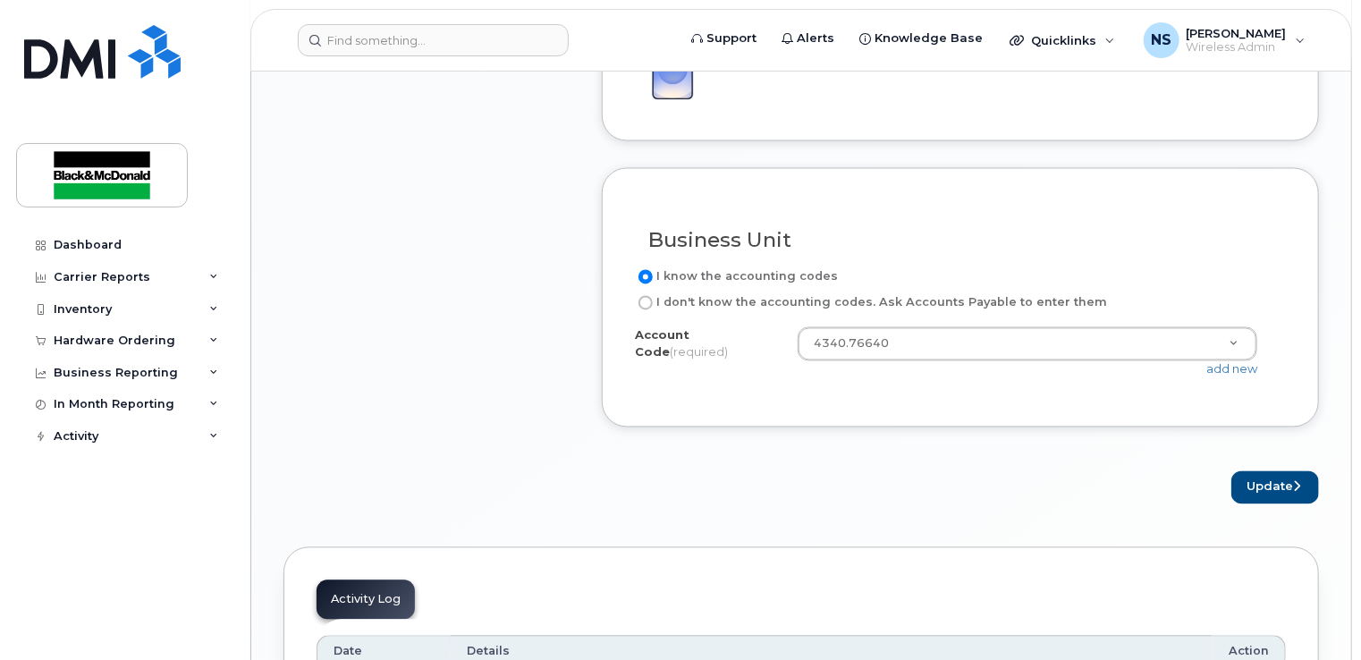
scroll to position [1625, 0]
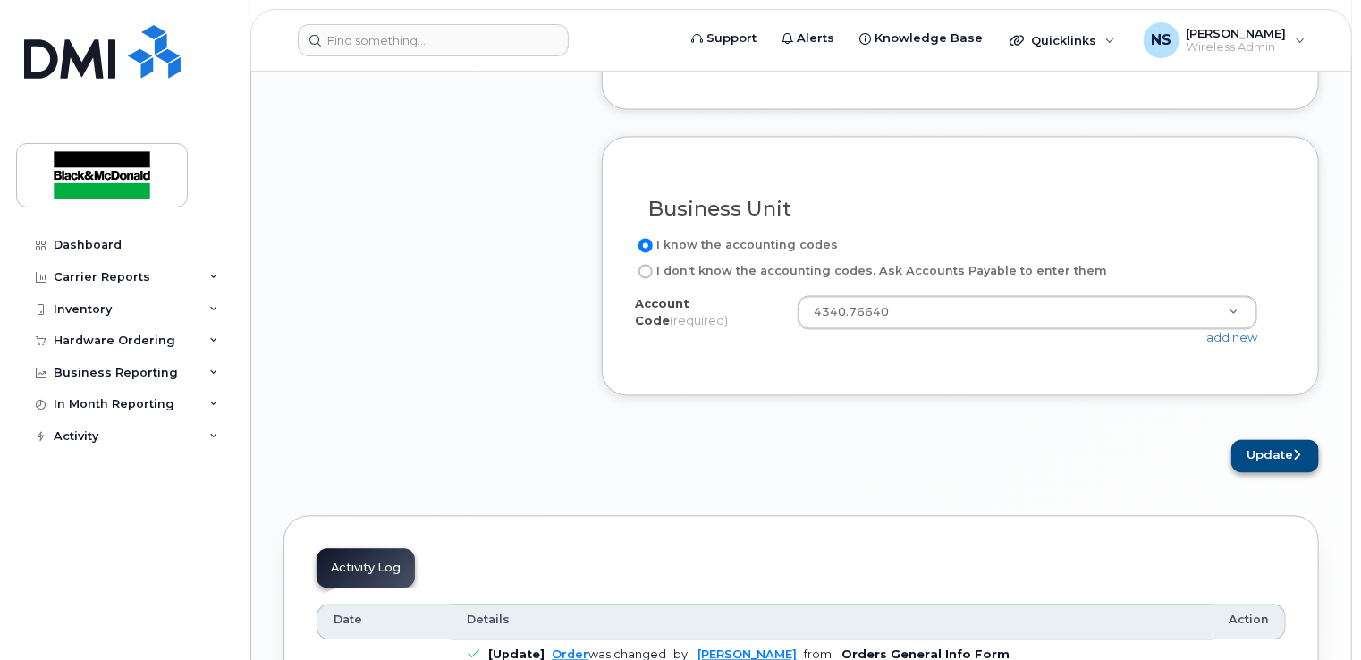
type textarea "Phone is broken, won't accept phone calls."
click at [1280, 445] on button "Update" at bounding box center [1275, 456] width 88 height 33
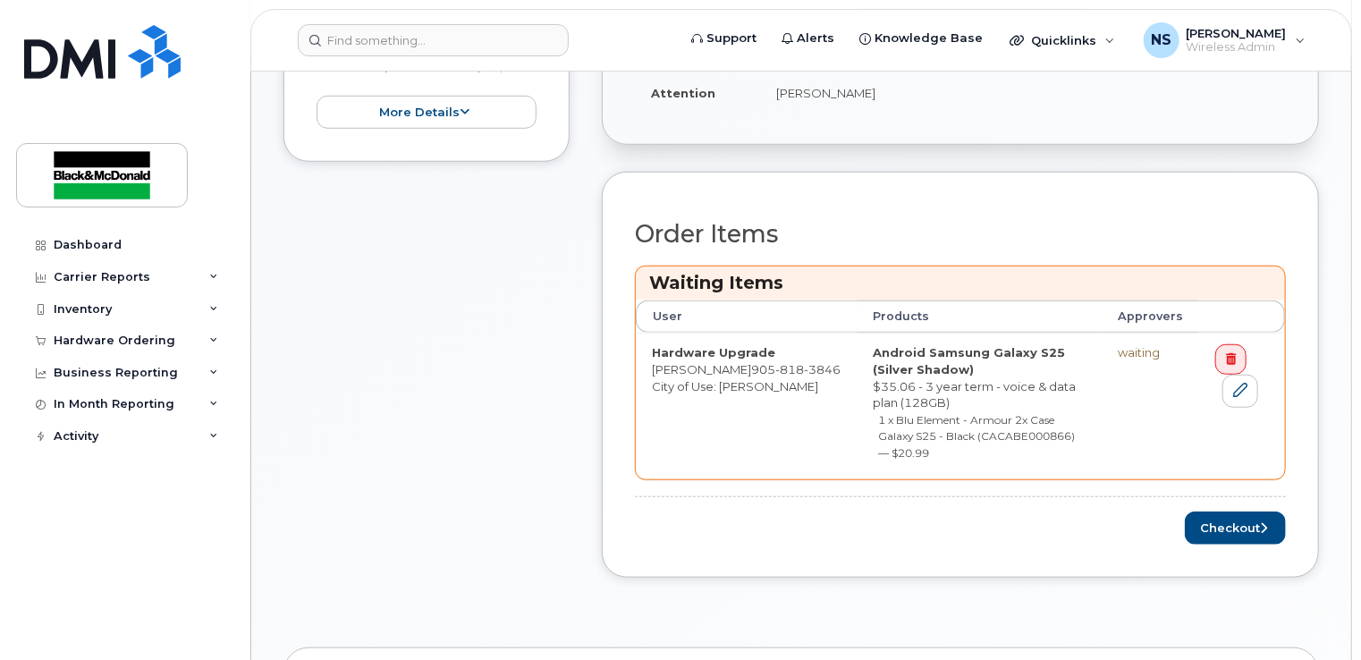
scroll to position [626, 0]
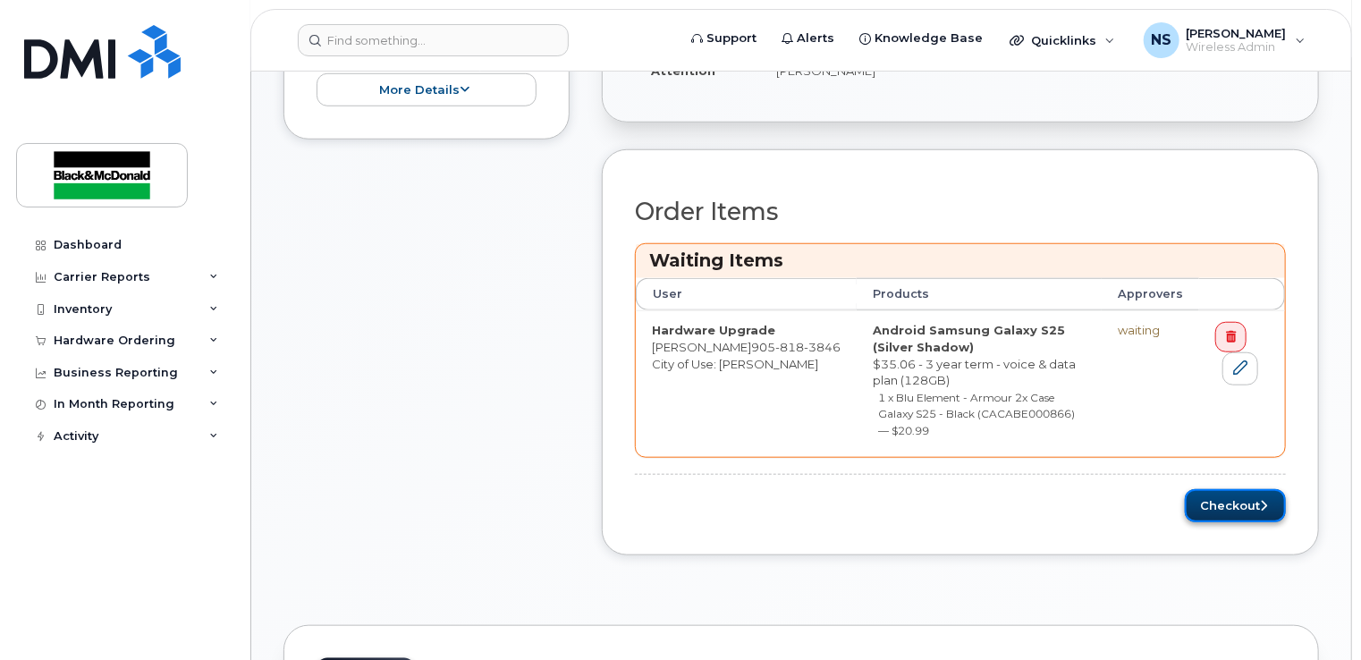
click at [1248, 489] on button "Checkout" at bounding box center [1235, 505] width 101 height 33
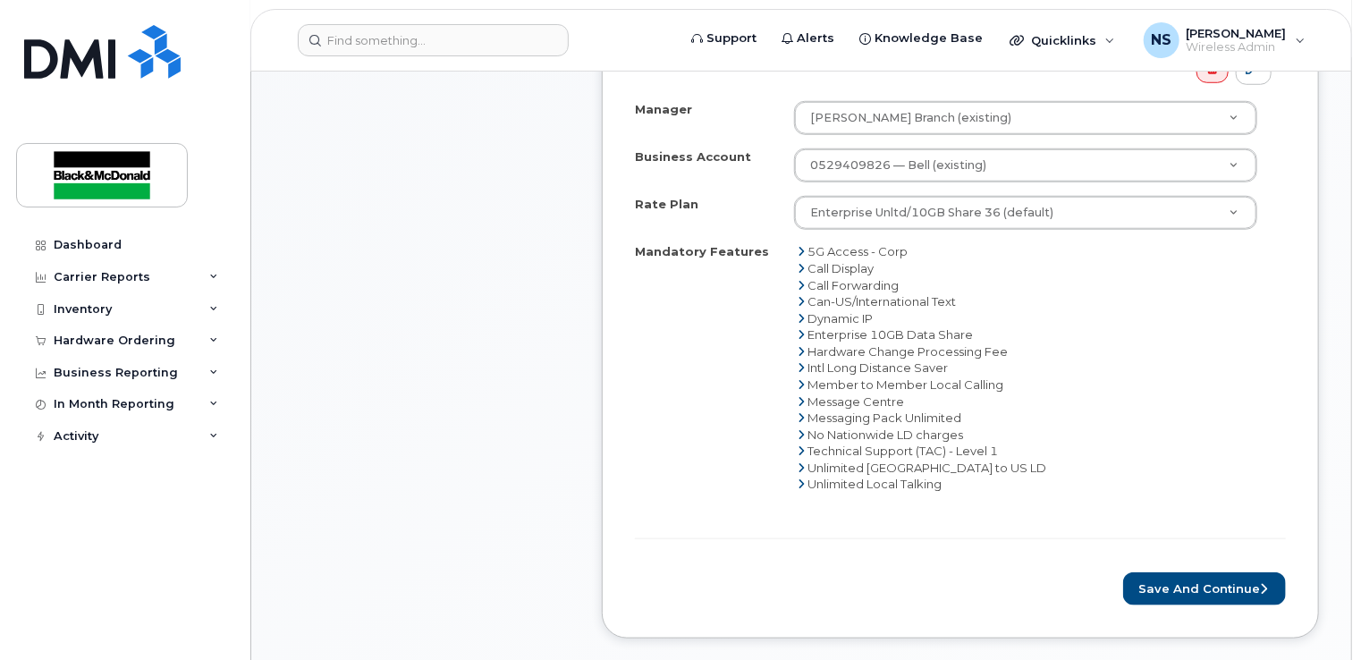
scroll to position [715, 0]
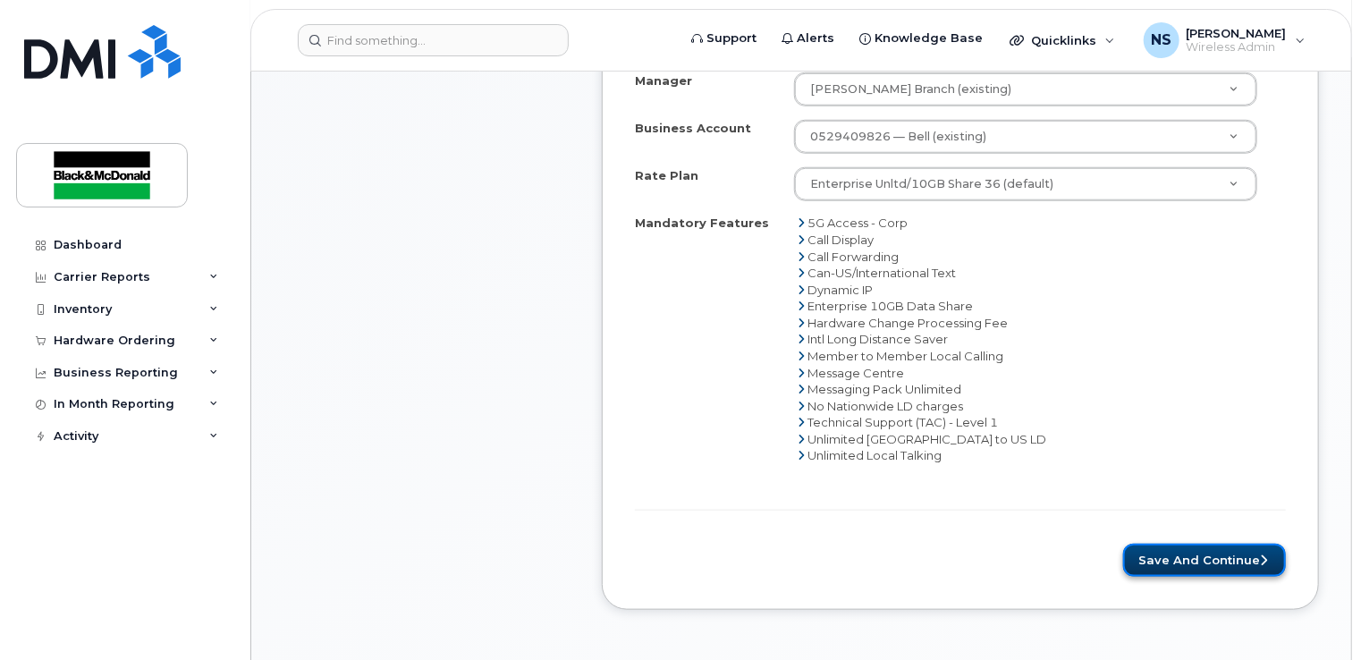
click at [1194, 560] on button "Save and Continue" at bounding box center [1204, 560] width 163 height 33
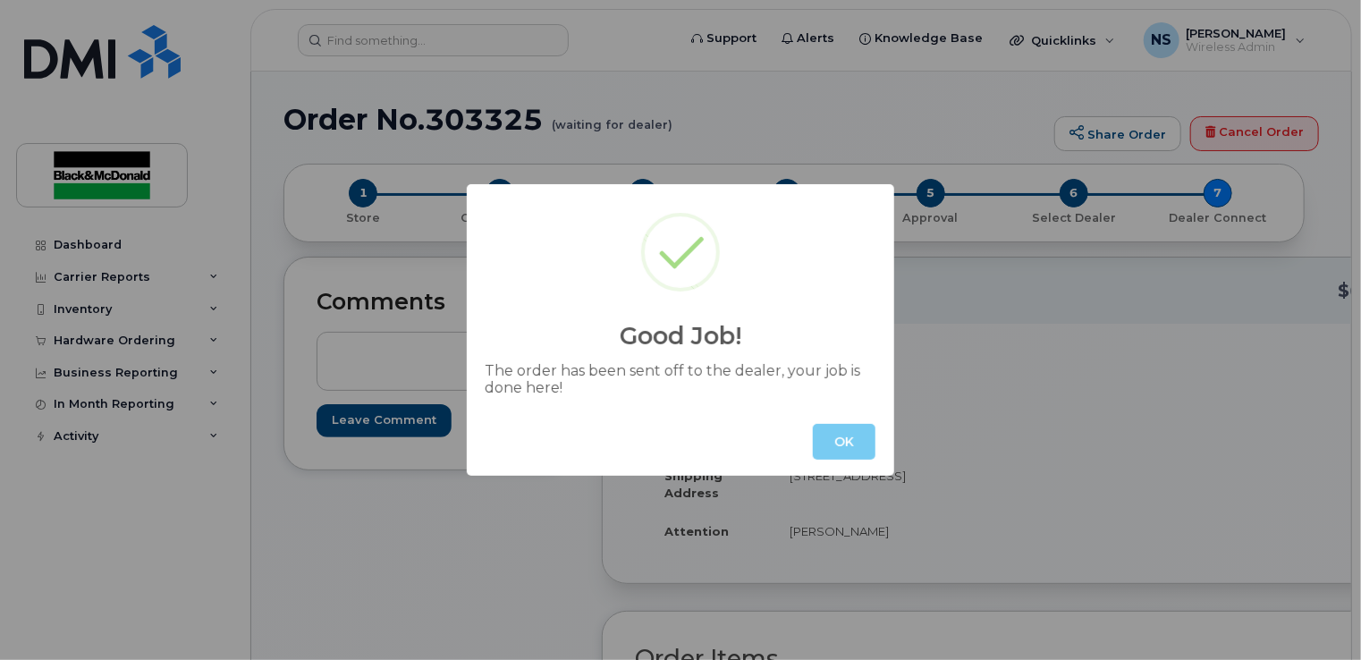
click at [836, 435] on button "OK" at bounding box center [844, 442] width 63 height 36
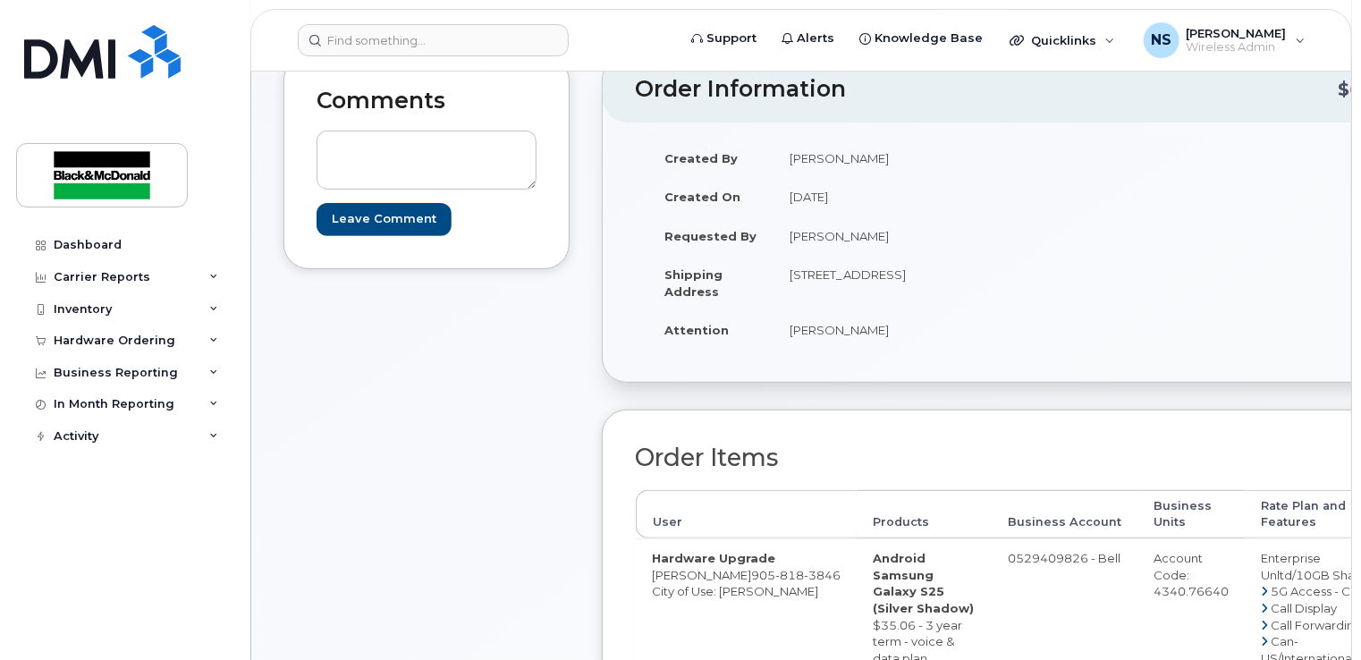
scroll to position [358, 0]
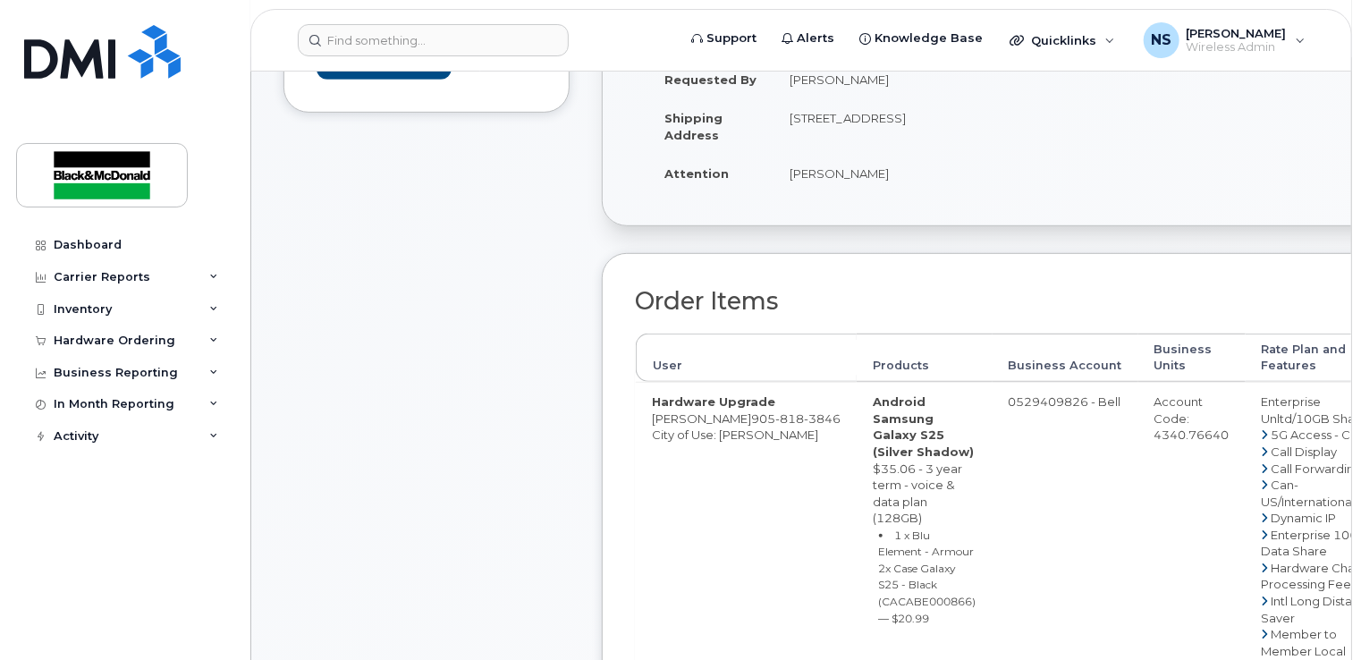
click at [899, 265] on div "Order Items User Products Business Account Business Units Rate Plan and Feature…" at bounding box center [1027, 662] width 850 height 818
